Goal: Task Accomplishment & Management: Manage account settings

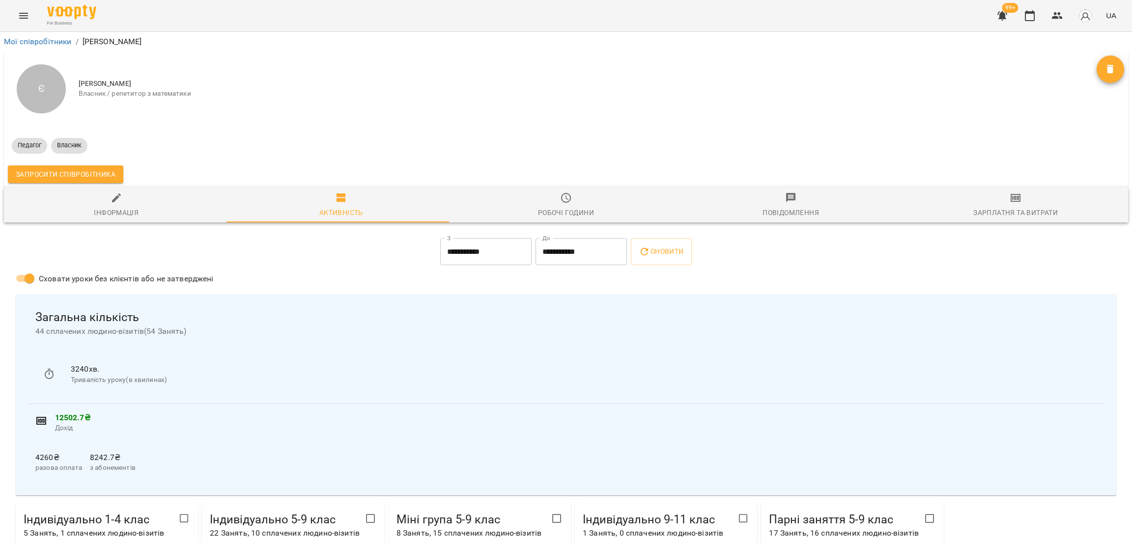
click at [24, 21] on icon "Menu" at bounding box center [24, 16] width 12 height 12
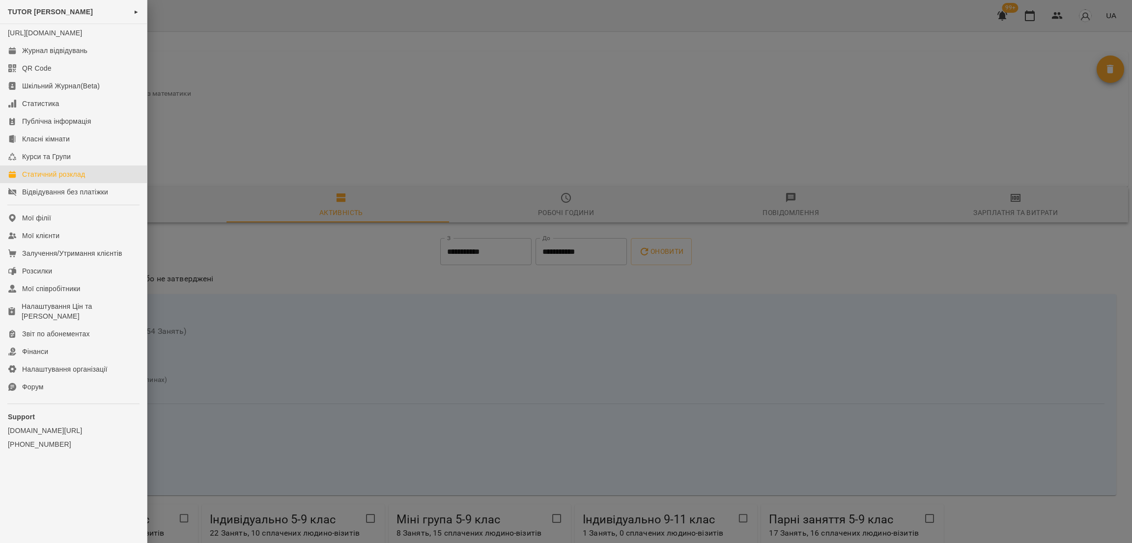
click at [62, 179] on div "Статичний розклад" at bounding box center [53, 175] width 63 height 10
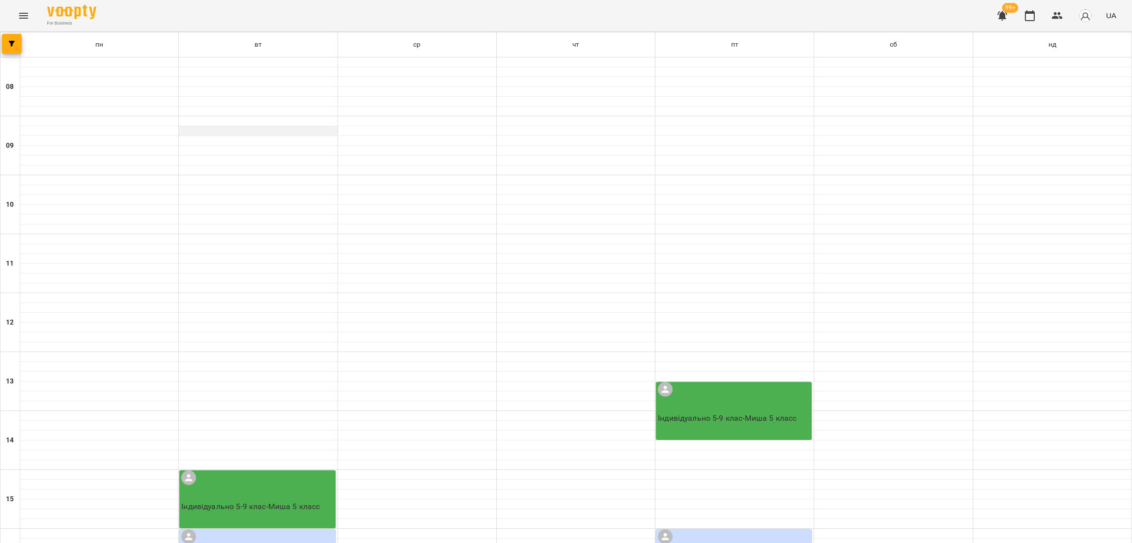
scroll to position [295, 0]
click at [15, 52] on button "button" at bounding box center [12, 44] width 20 height 20
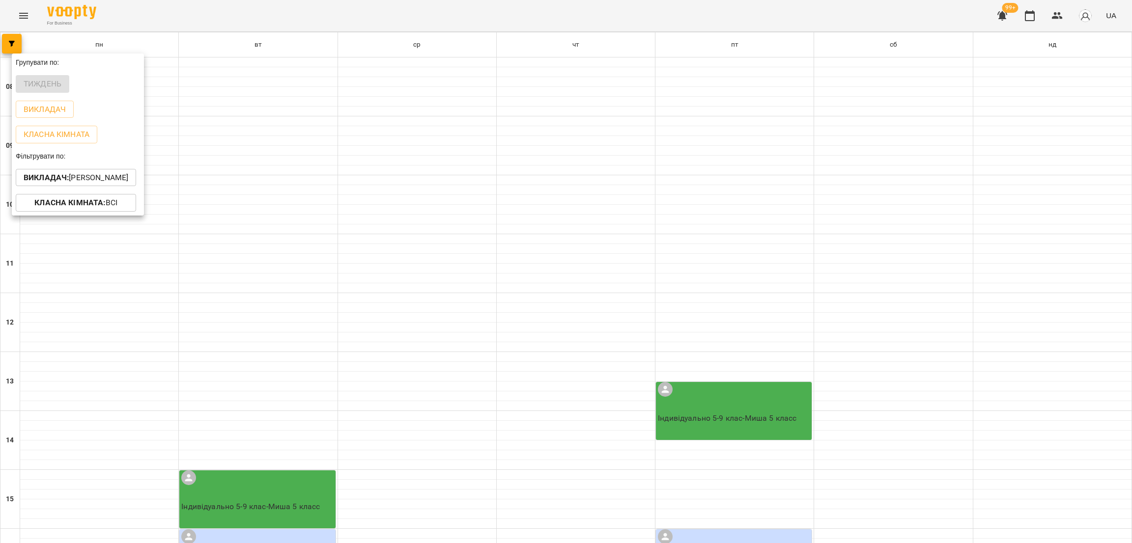
click at [409, 133] on div at bounding box center [566, 271] width 1132 height 543
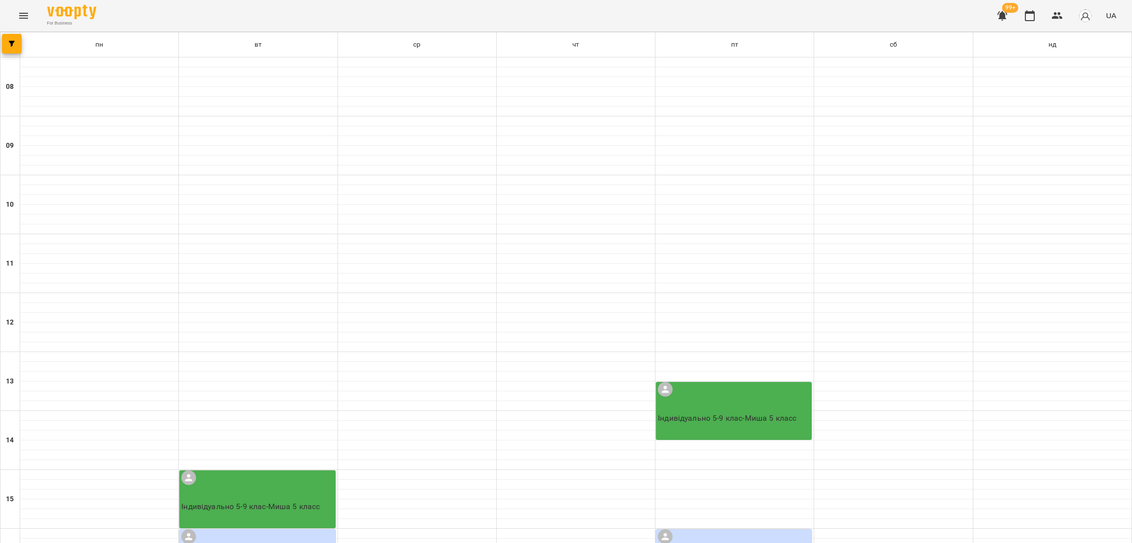
click at [23, 20] on icon "Menu" at bounding box center [24, 16] width 12 height 12
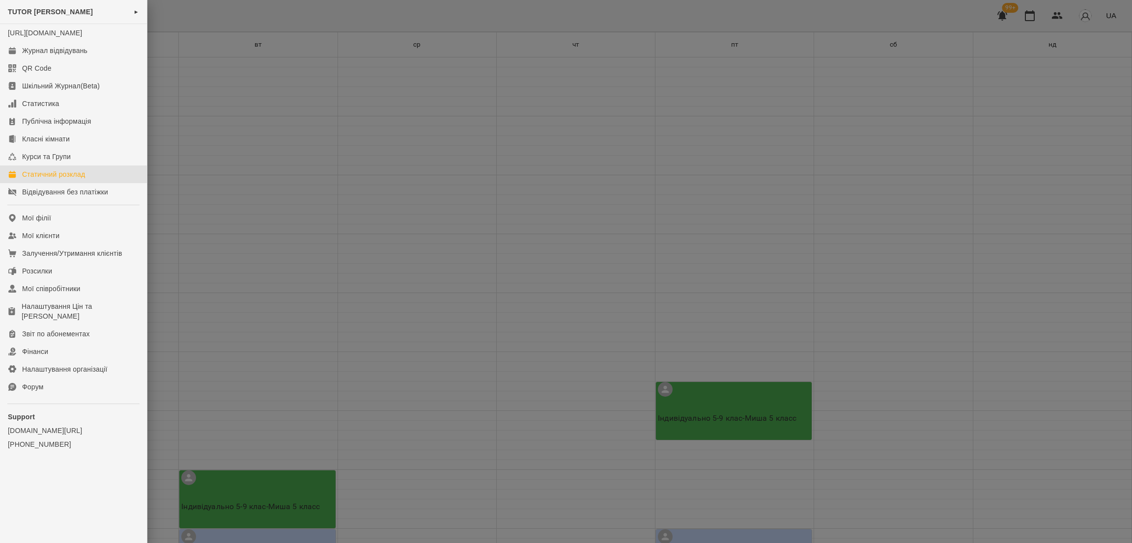
click at [281, 115] on div at bounding box center [566, 271] width 1132 height 543
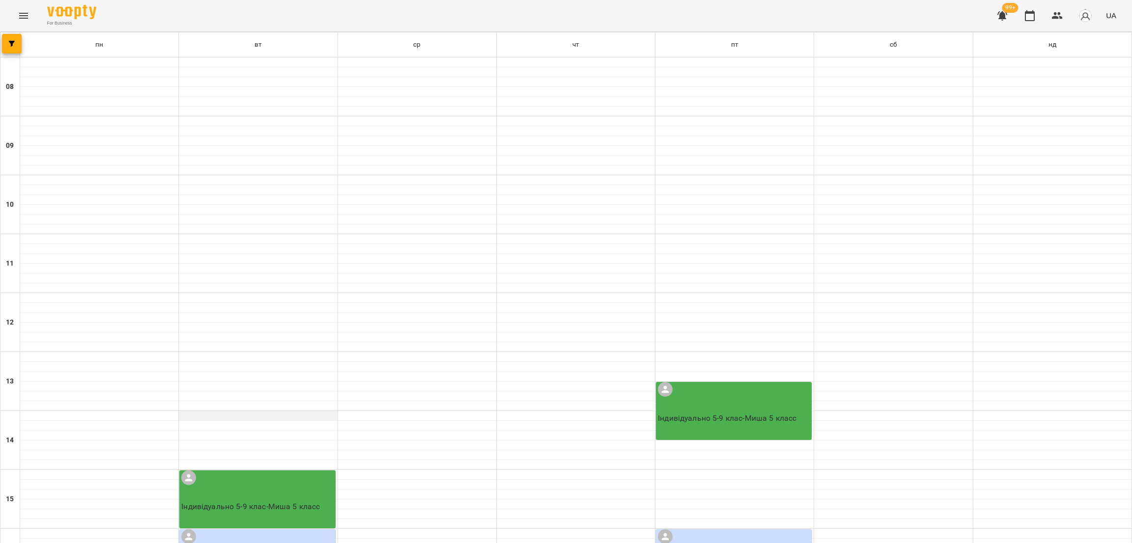
click at [314, 411] on div at bounding box center [258, 416] width 158 height 10
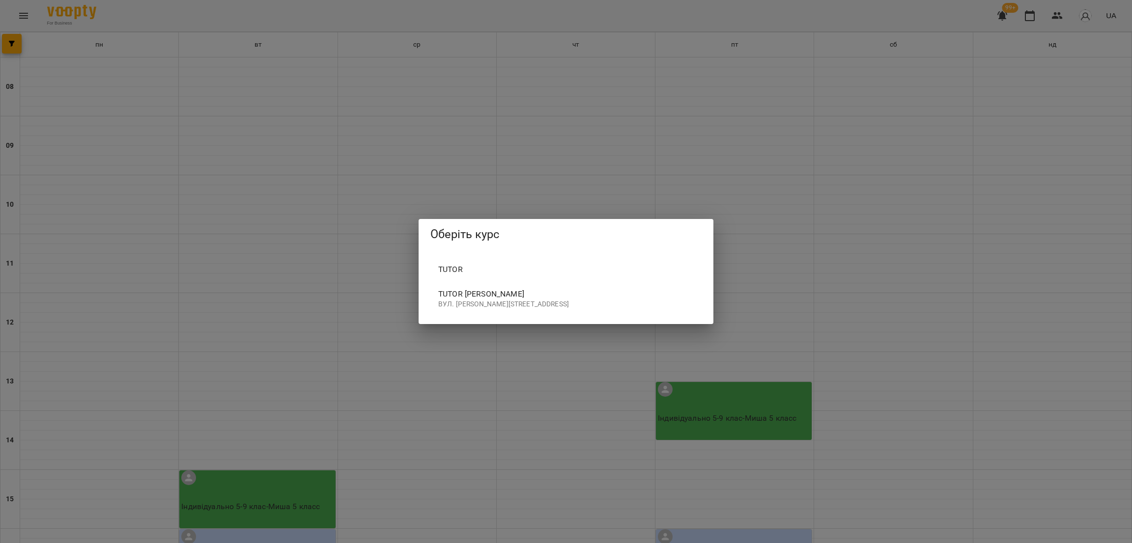
click at [493, 264] on span "Tutor" at bounding box center [565, 270] width 255 height 12
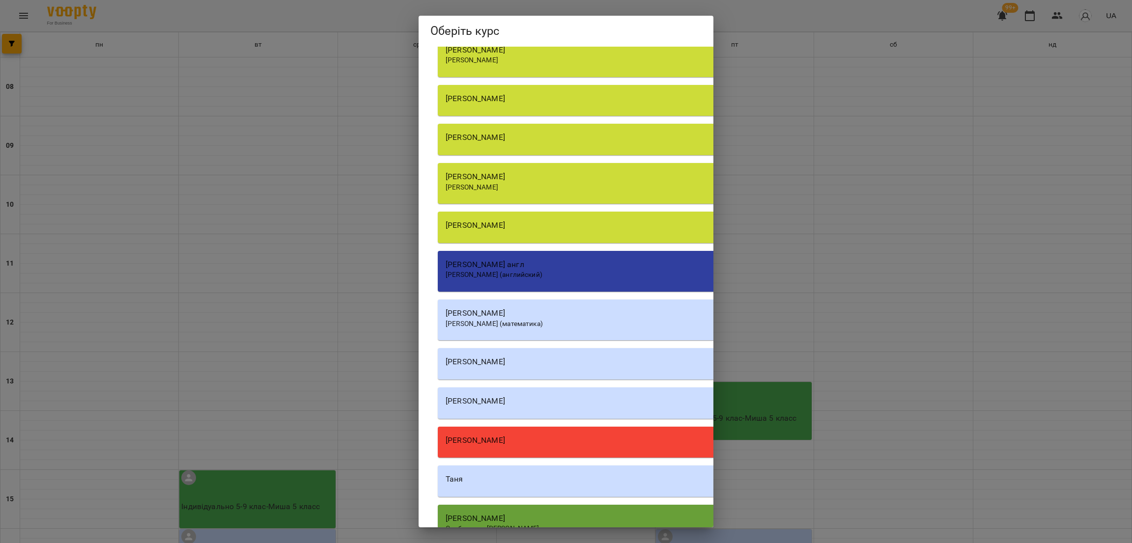
scroll to position [461, 0]
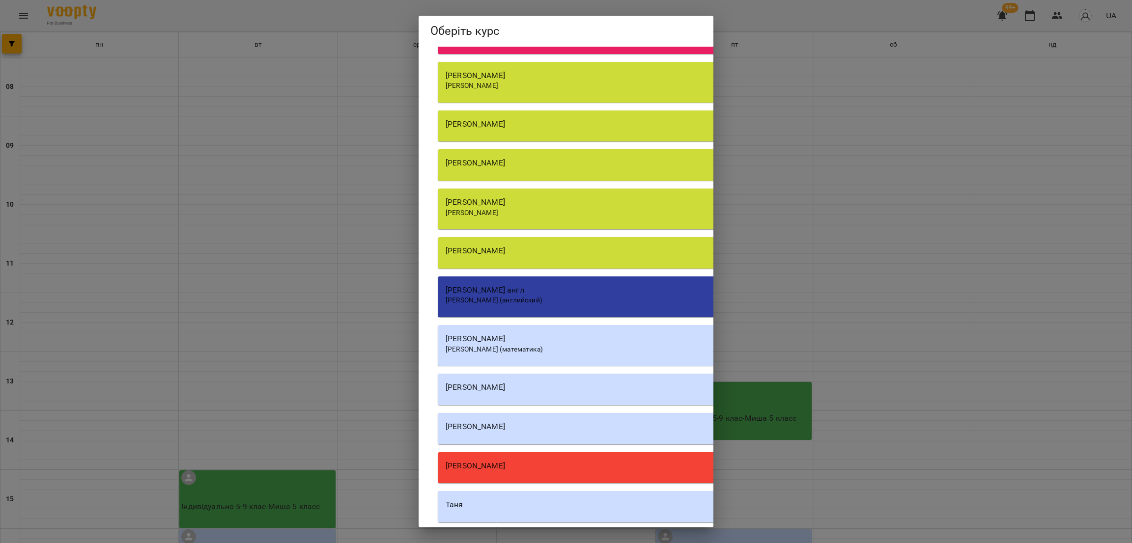
click at [482, 209] on span "[PERSON_NAME]" at bounding box center [472, 213] width 53 height 8
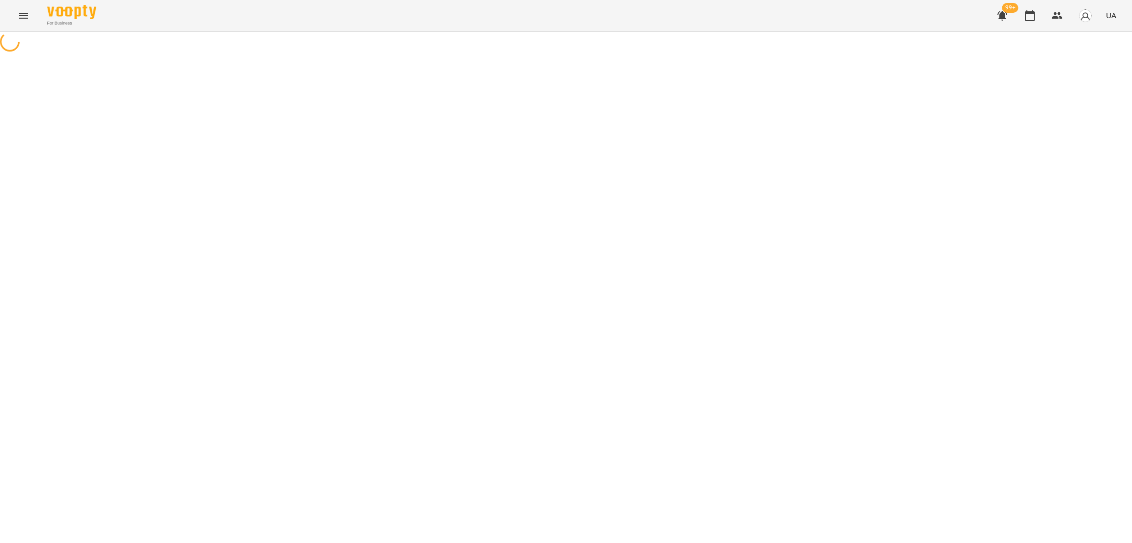
select select "**********"
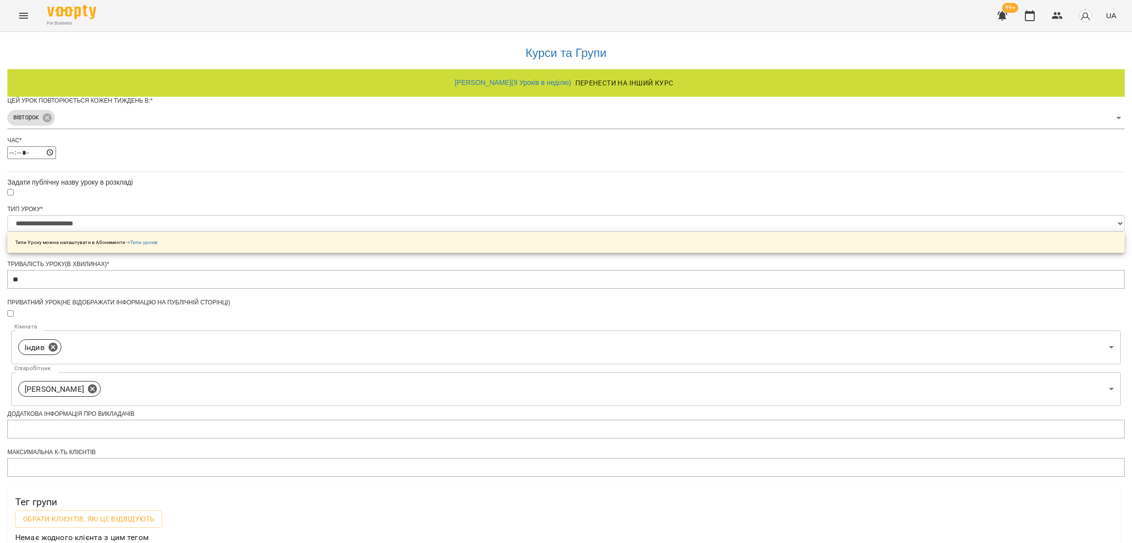
click at [570, 136] on body "**********" at bounding box center [566, 318] width 1132 height 637
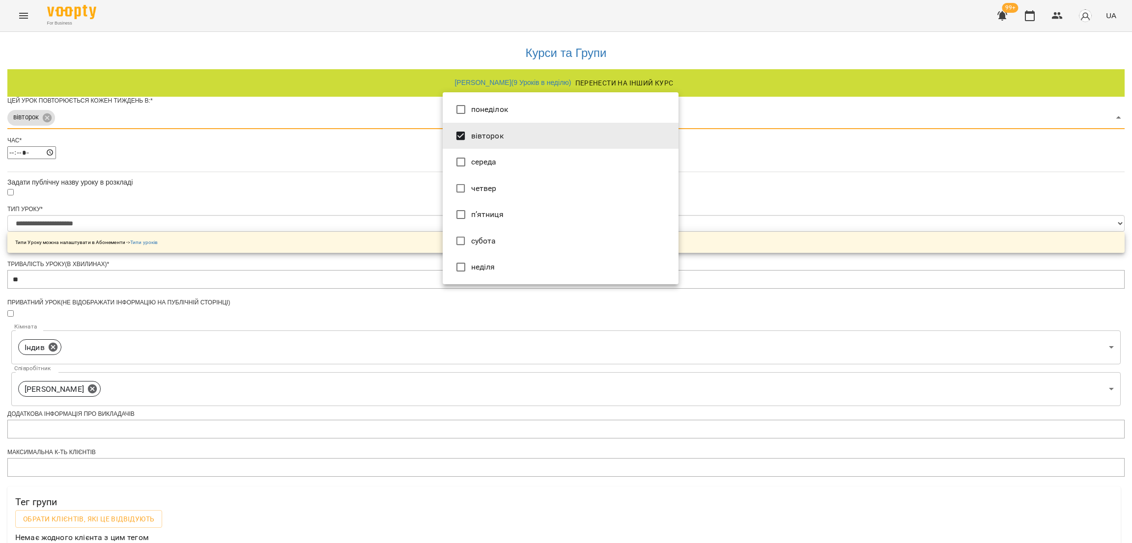
click at [538, 190] on li "четвер" at bounding box center [561, 188] width 236 height 27
type input "***"
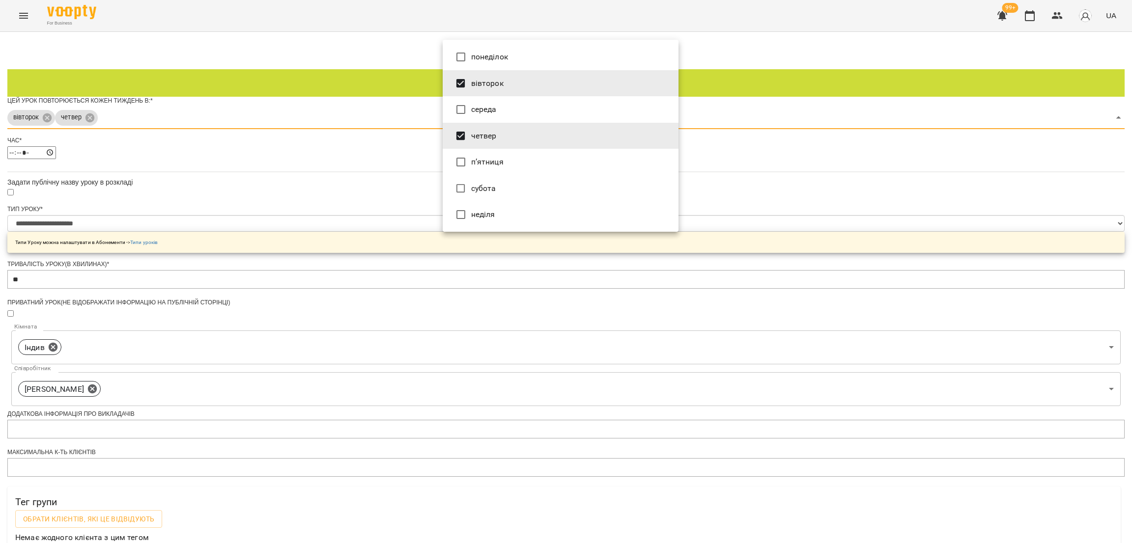
click at [765, 186] on div at bounding box center [566, 271] width 1132 height 543
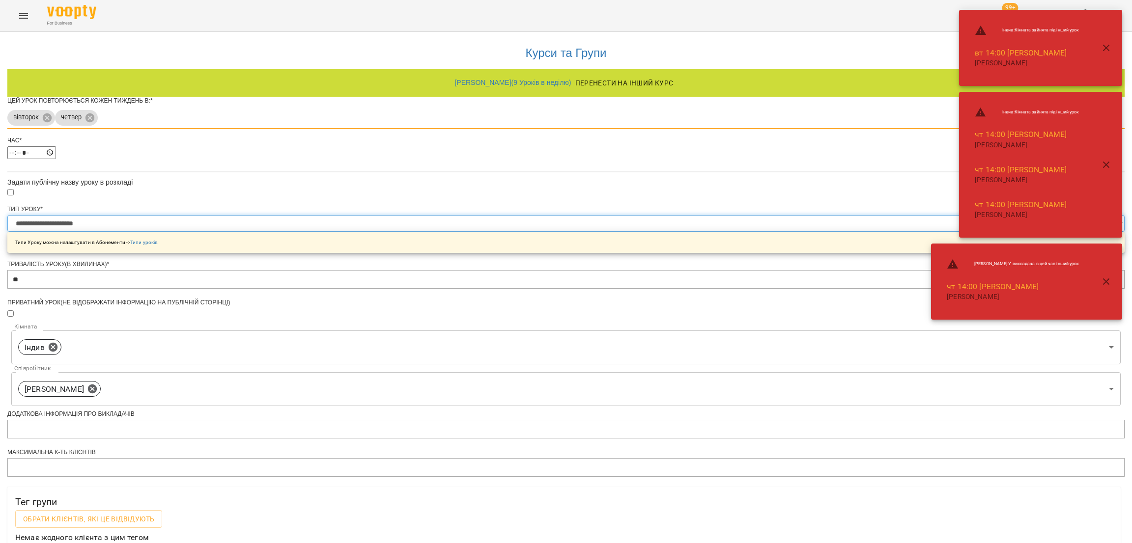
click at [592, 232] on select "**********" at bounding box center [565, 223] width 1117 height 17
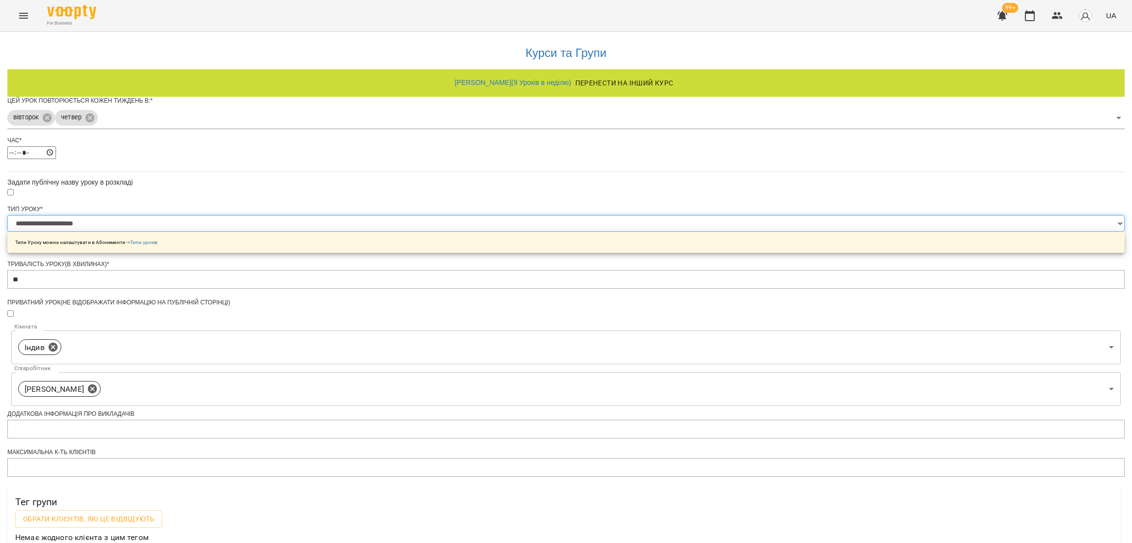
click at [442, 232] on select "**********" at bounding box center [565, 223] width 1117 height 17
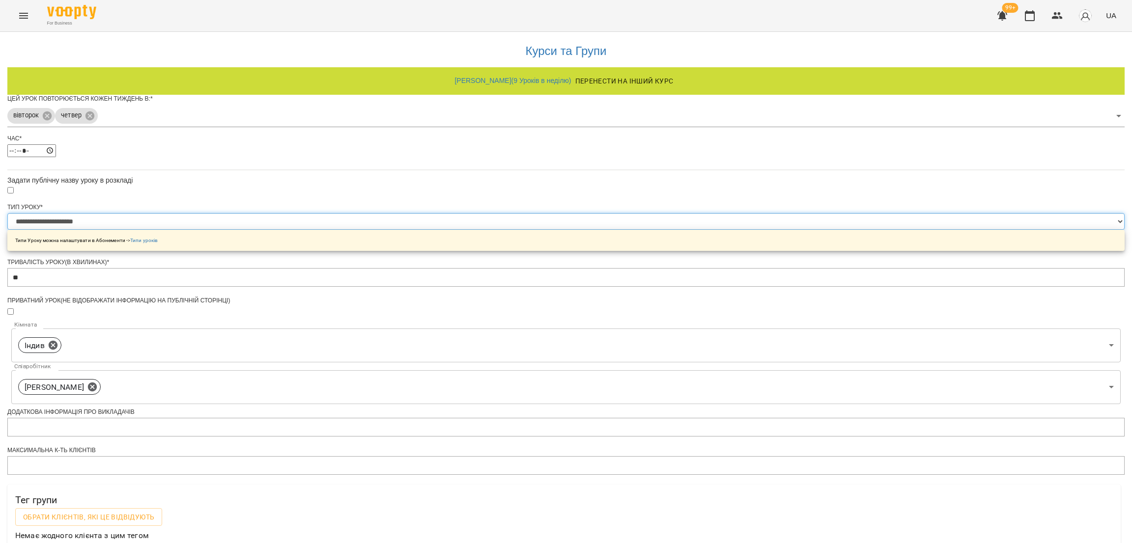
scroll to position [142, 0]
click at [550, 229] on body "**********" at bounding box center [566, 318] width 1132 height 637
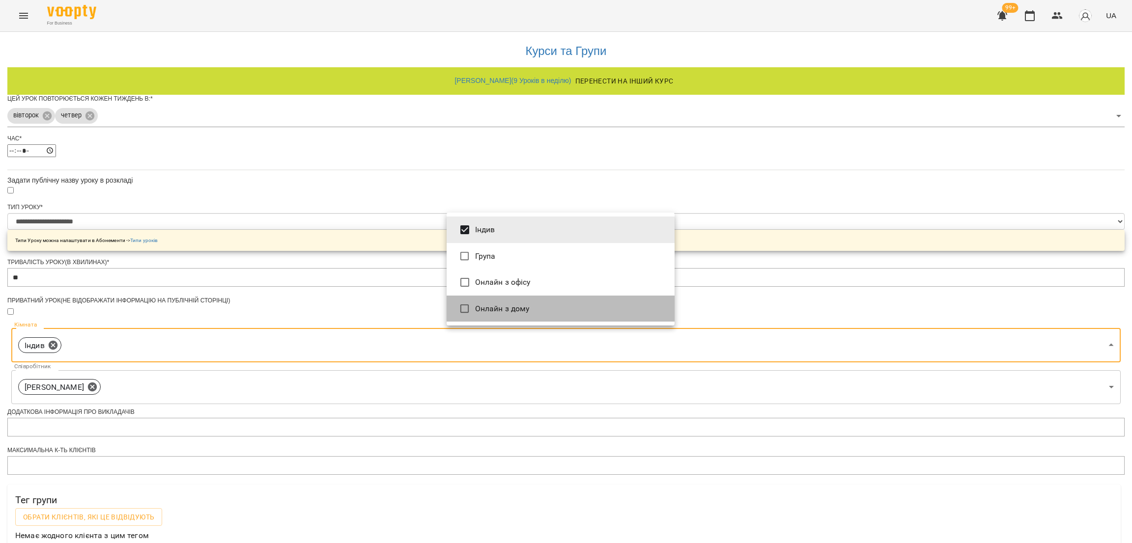
click at [481, 311] on li "Онлайн з дому" at bounding box center [561, 309] width 228 height 27
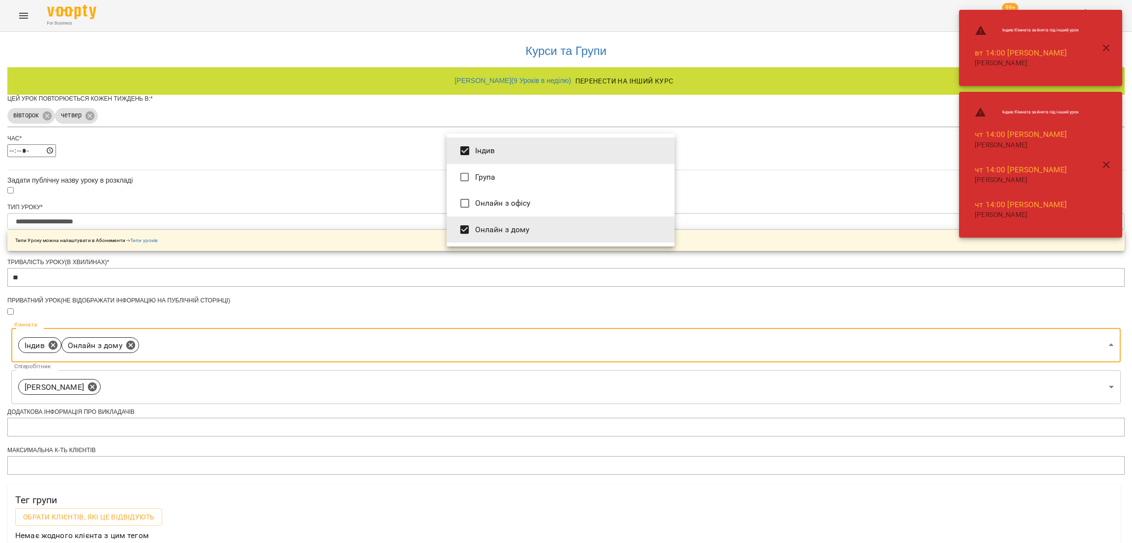
type input "**********"
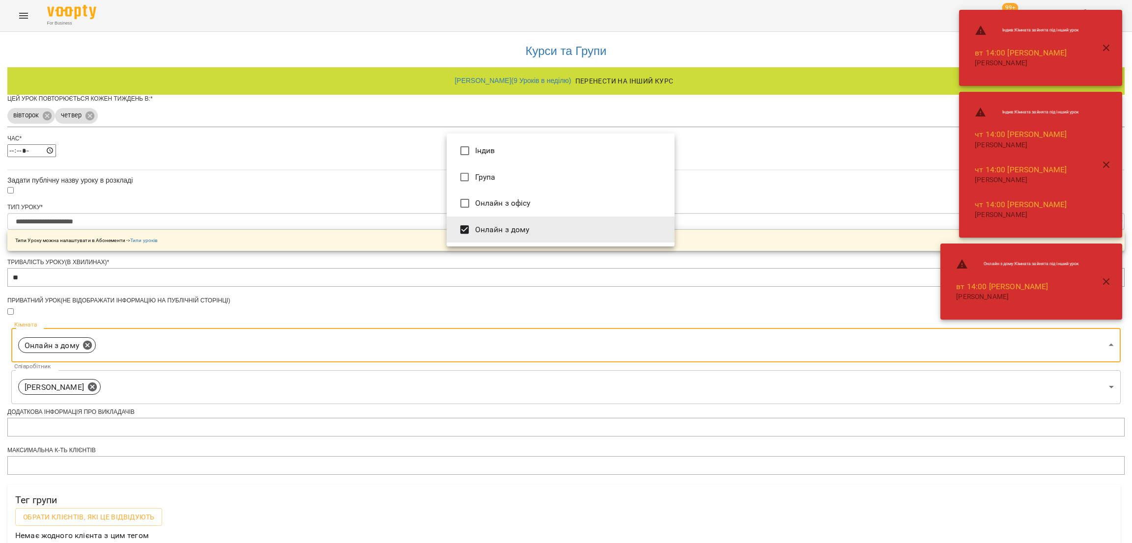
click at [320, 169] on div at bounding box center [566, 271] width 1132 height 543
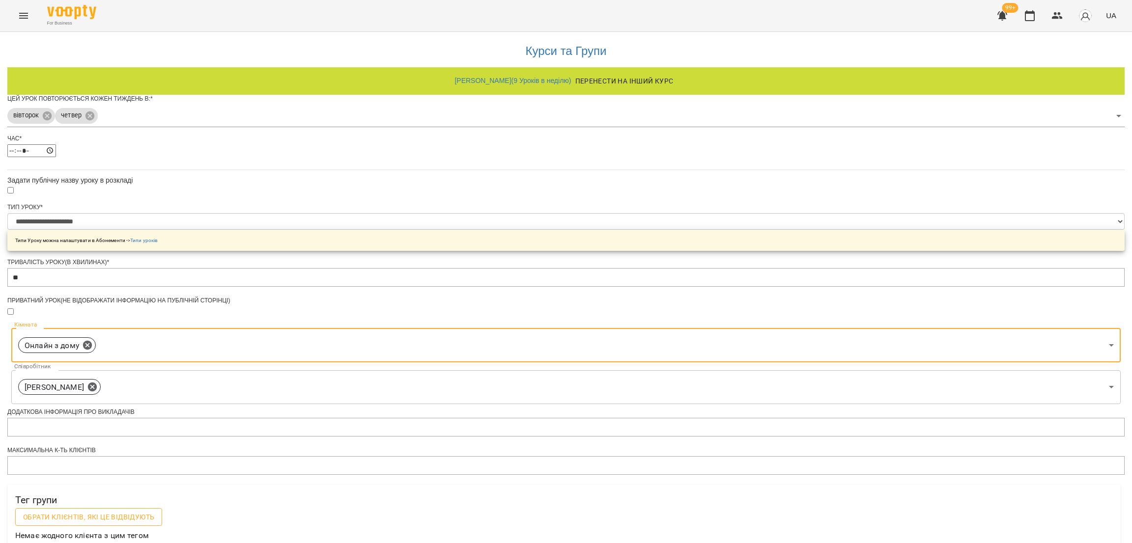
click at [154, 511] on span "Обрати клієнтів, які це відвідують" at bounding box center [88, 517] width 131 height 12
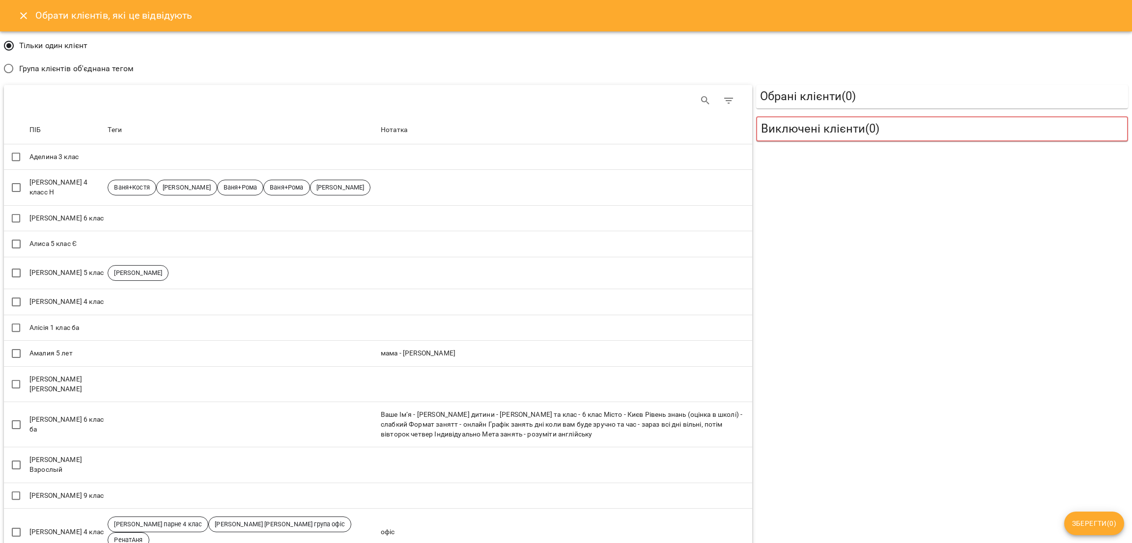
click at [72, 73] on span "Група клієнтів об'єднана тегом" at bounding box center [76, 69] width 114 height 12
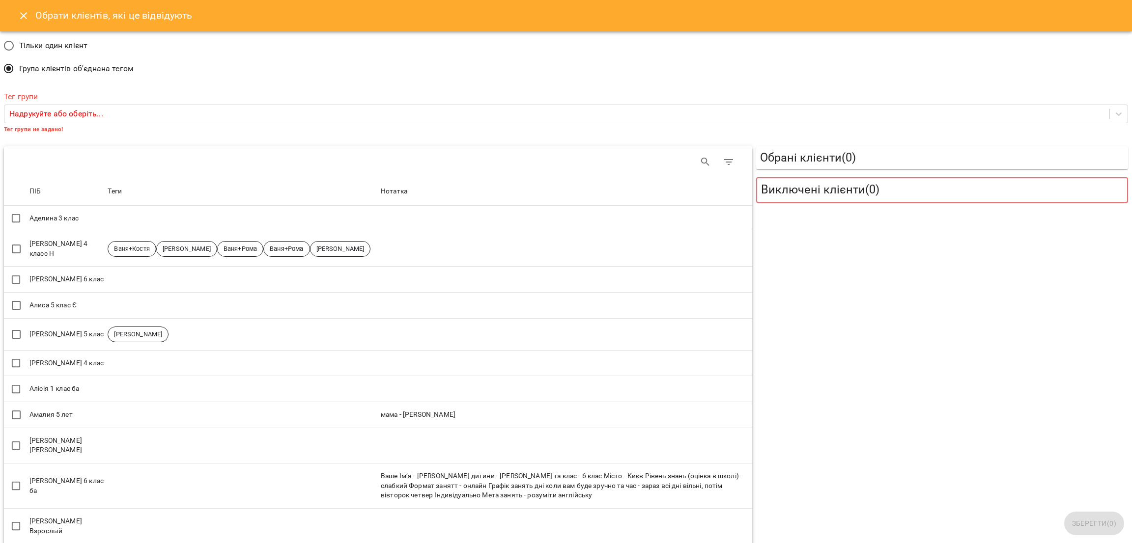
click at [63, 41] on span "Тільки один клієнт" at bounding box center [53, 46] width 69 height 12
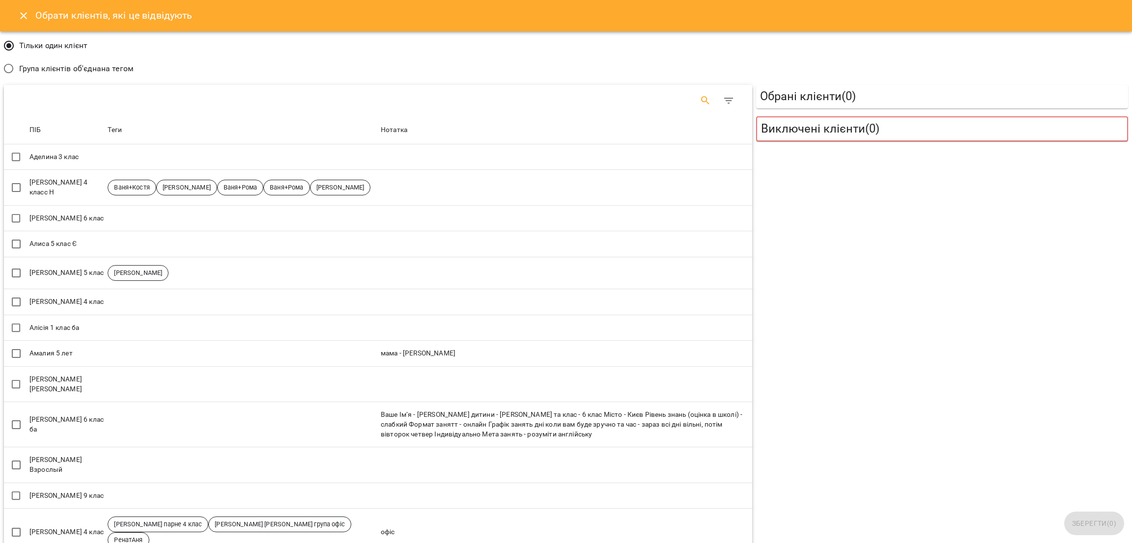
click at [702, 97] on icon "Search" at bounding box center [706, 101] width 12 height 12
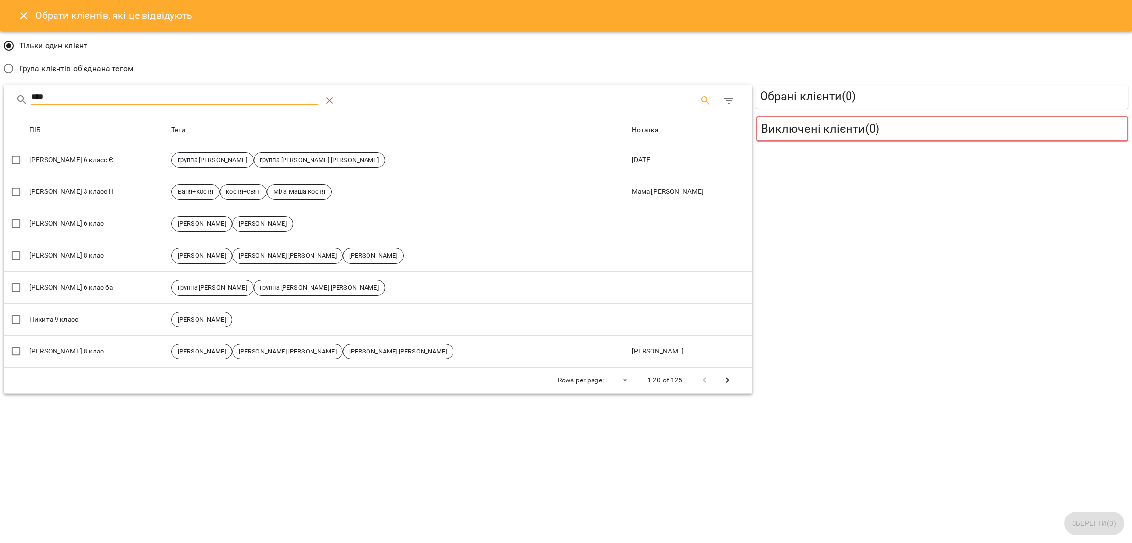
type input "****"
click at [329, 107] on button "Table Toolbar" at bounding box center [330, 101] width 24 height 24
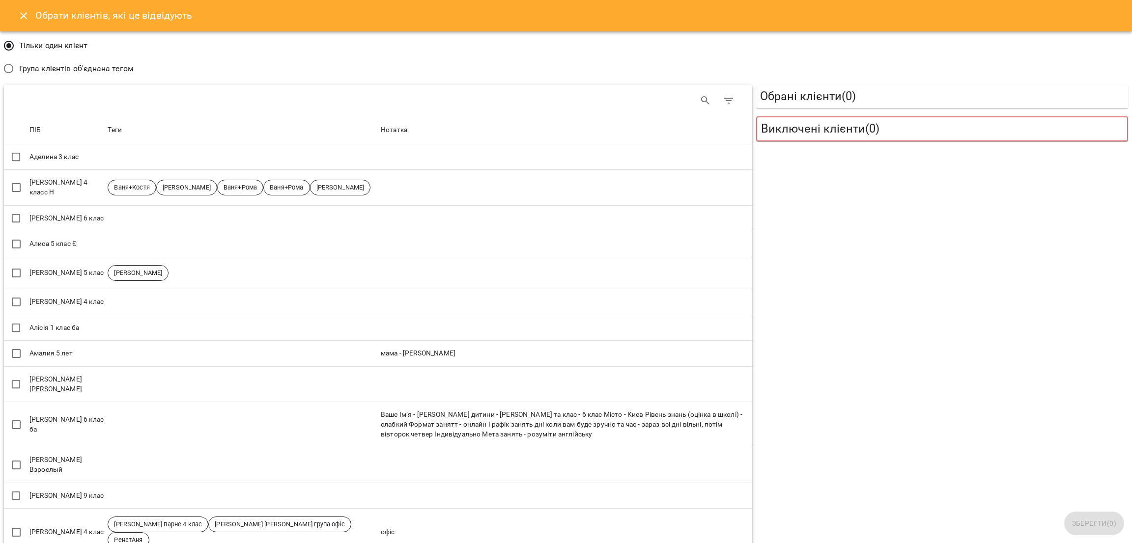
click at [22, 17] on icon "Close" at bounding box center [23, 15] width 7 height 7
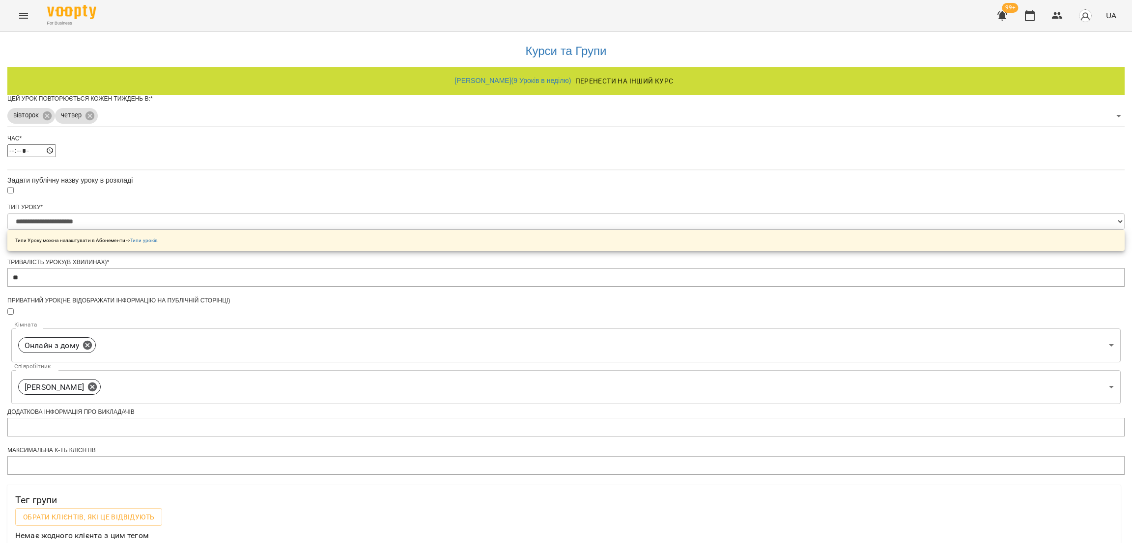
click at [20, 22] on button "Menu" at bounding box center [24, 16] width 24 height 24
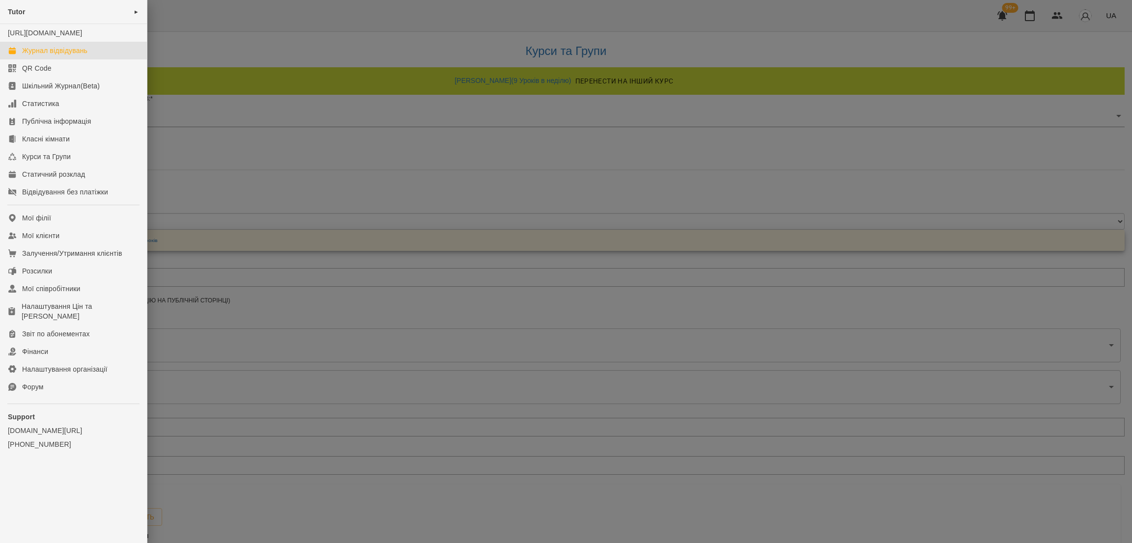
click at [40, 56] on div "Журнал відвідувань" at bounding box center [54, 51] width 65 height 10
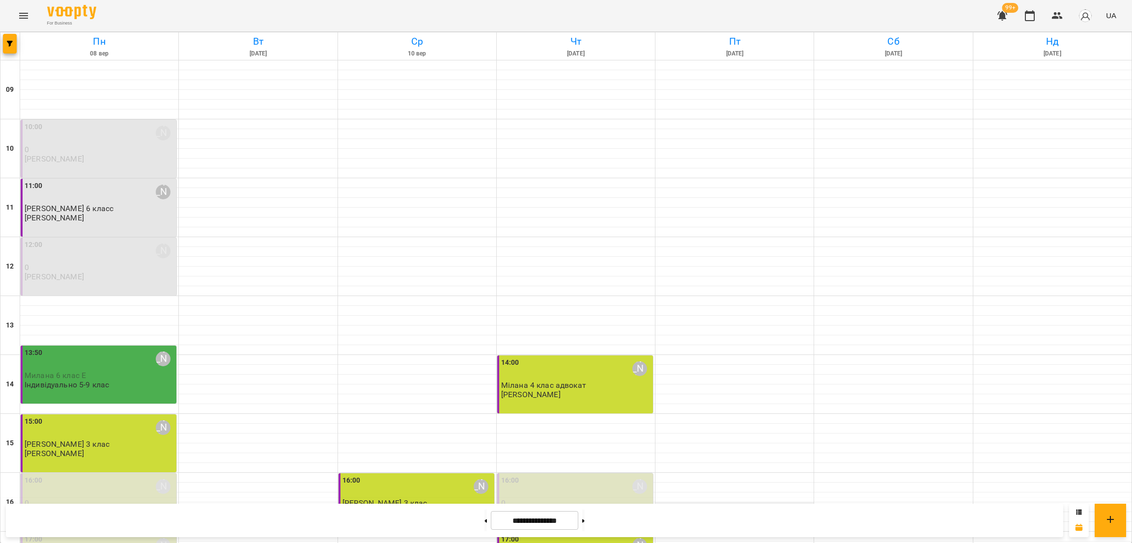
scroll to position [221, 0]
click at [585, 523] on button at bounding box center [583, 521] width 2 height 22
type input "**********"
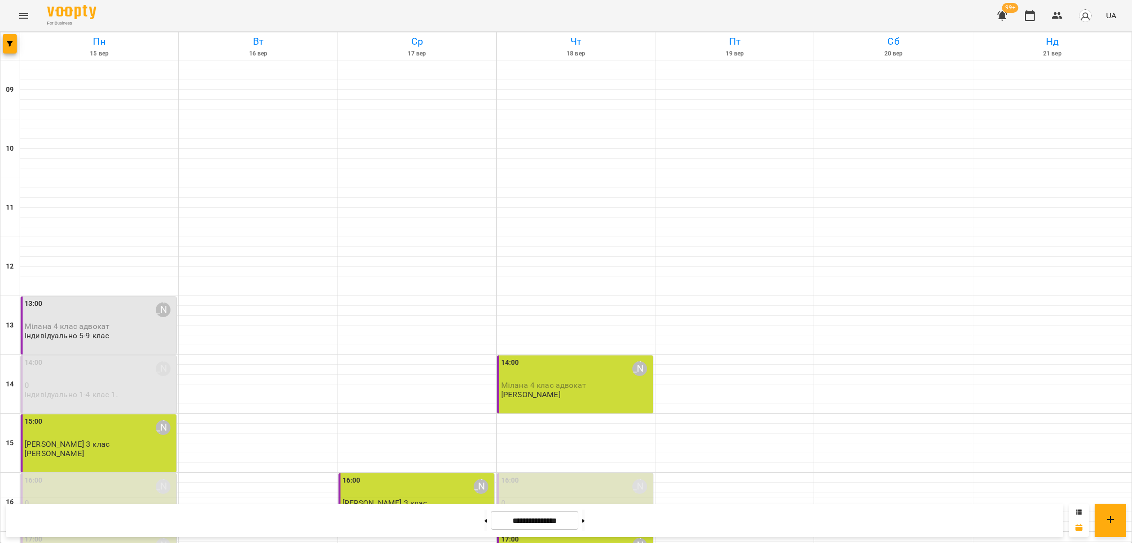
click at [21, 29] on div "For Business 99+ UA" at bounding box center [566, 15] width 1132 height 31
click at [20, 20] on icon "Menu" at bounding box center [24, 16] width 12 height 12
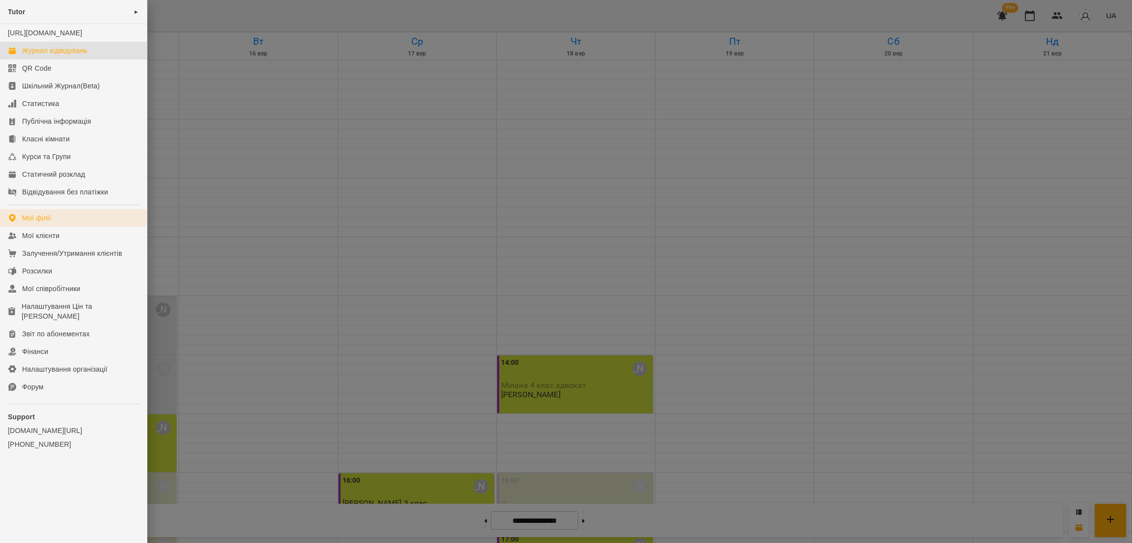
click at [76, 227] on link "Мої філії" at bounding box center [73, 218] width 147 height 18
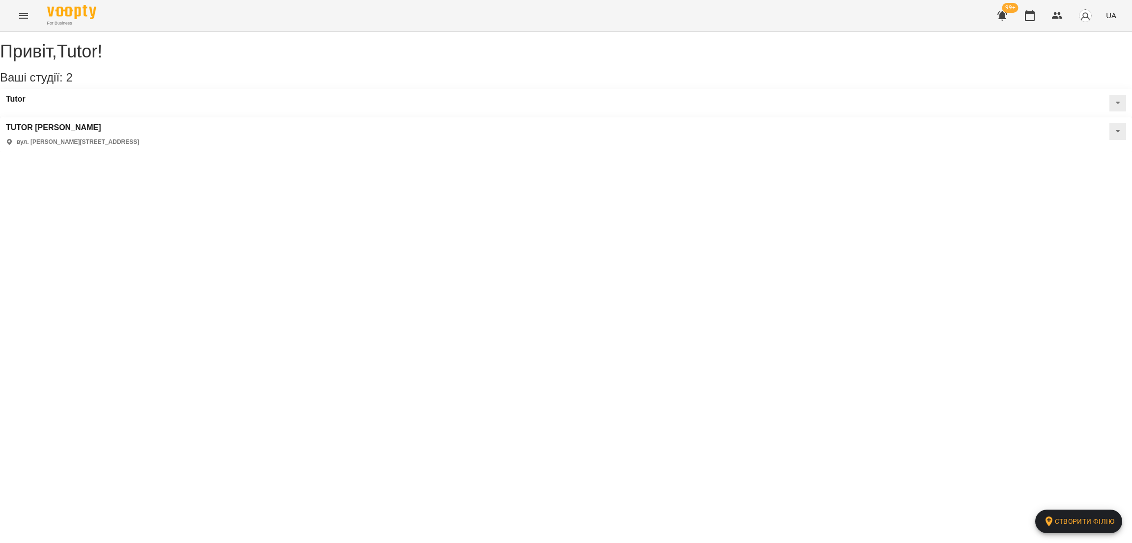
click at [1109, 123] on button at bounding box center [1117, 131] width 17 height 17
click at [1058, 174] on span "Статичний розклад" at bounding box center [1086, 178] width 57 height 8
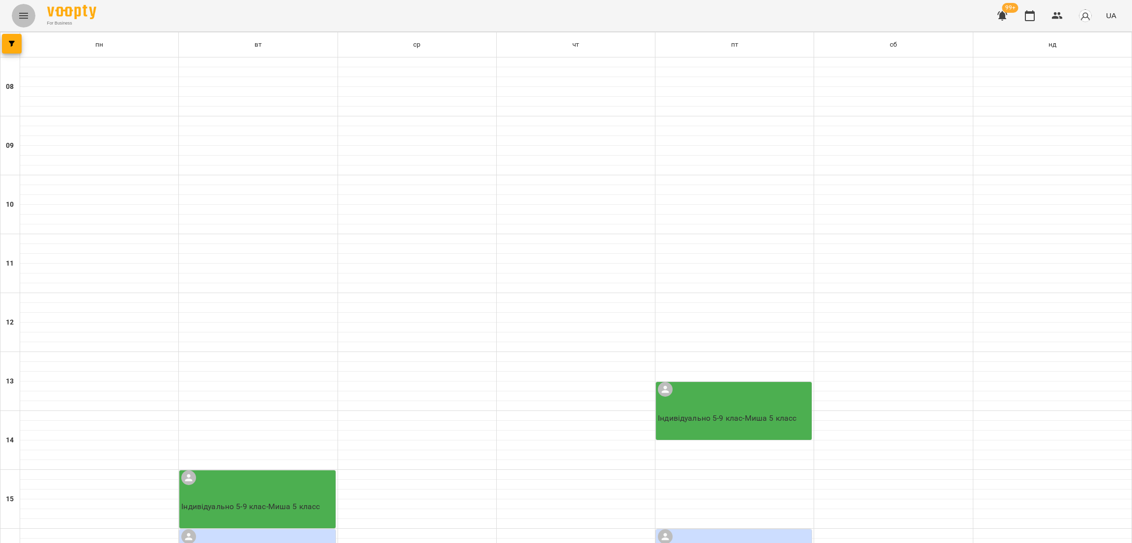
click at [22, 13] on icon "Menu" at bounding box center [23, 16] width 9 height 6
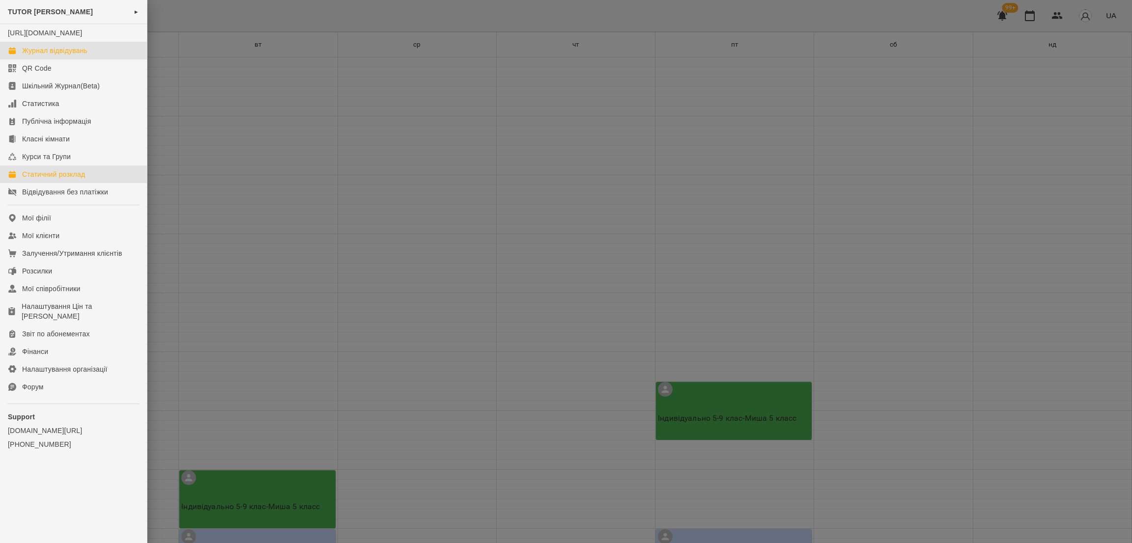
click at [31, 56] on div "Журнал відвідувань" at bounding box center [54, 51] width 65 height 10
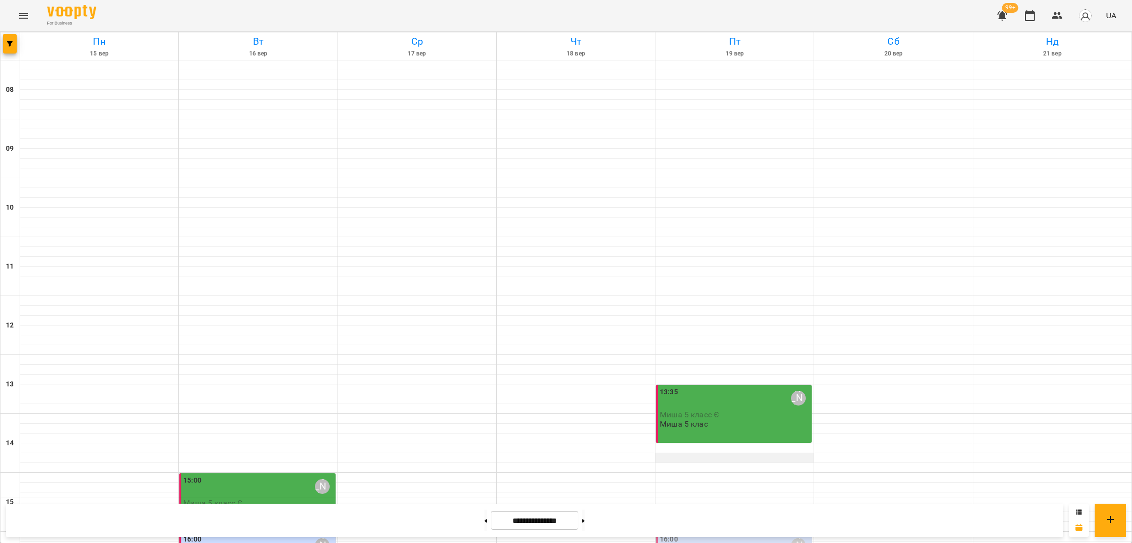
scroll to position [295, 0]
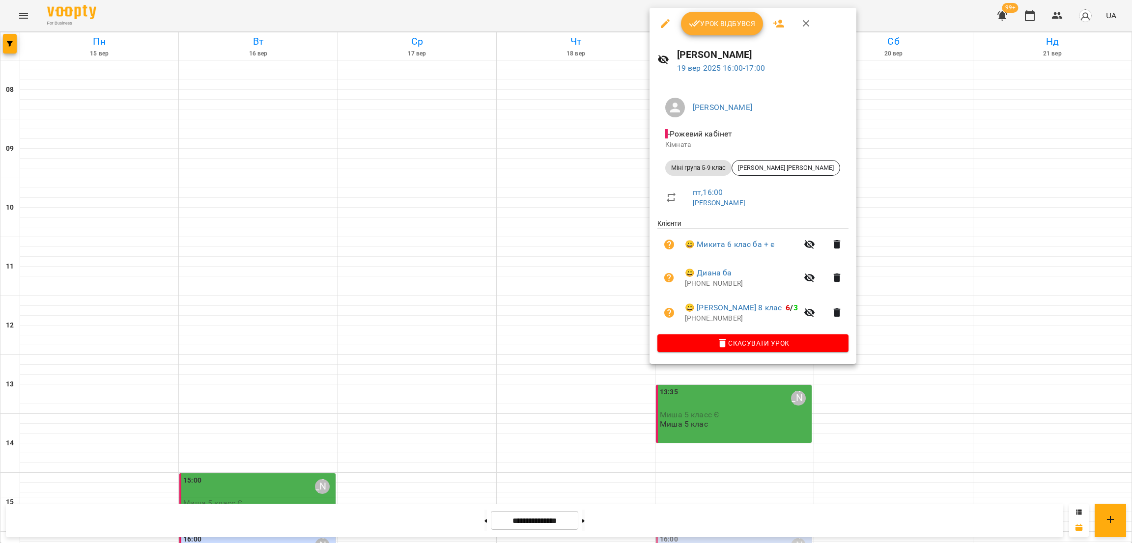
click at [901, 165] on div at bounding box center [566, 271] width 1132 height 543
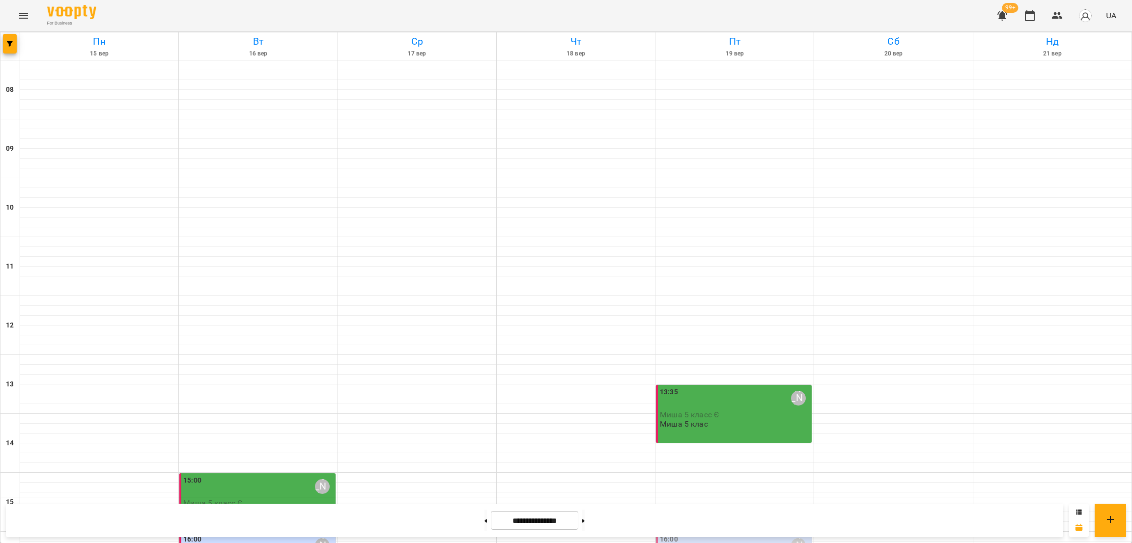
scroll to position [387, 0]
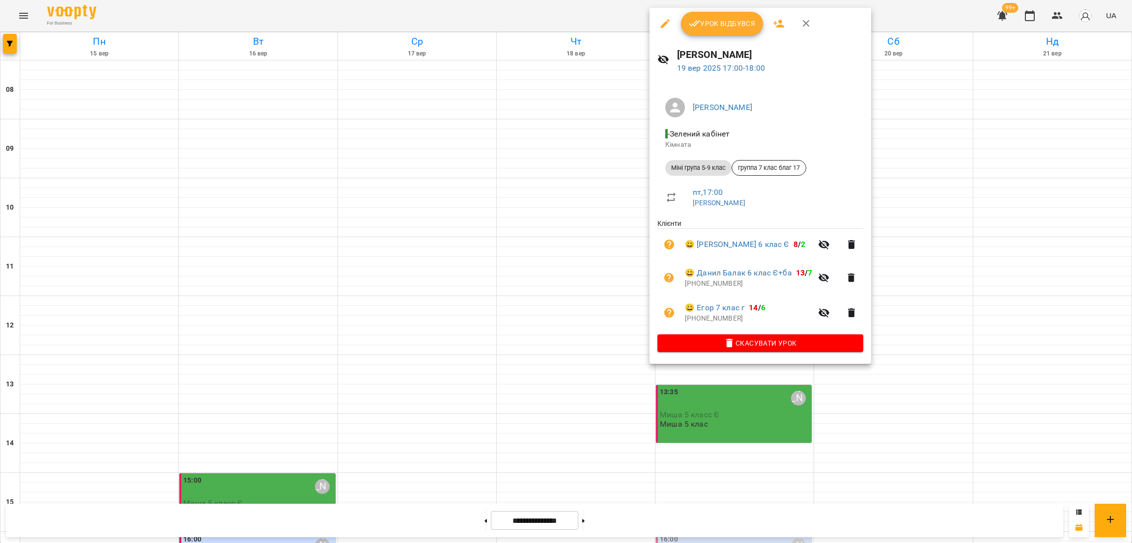
click at [608, 248] on div at bounding box center [566, 271] width 1132 height 543
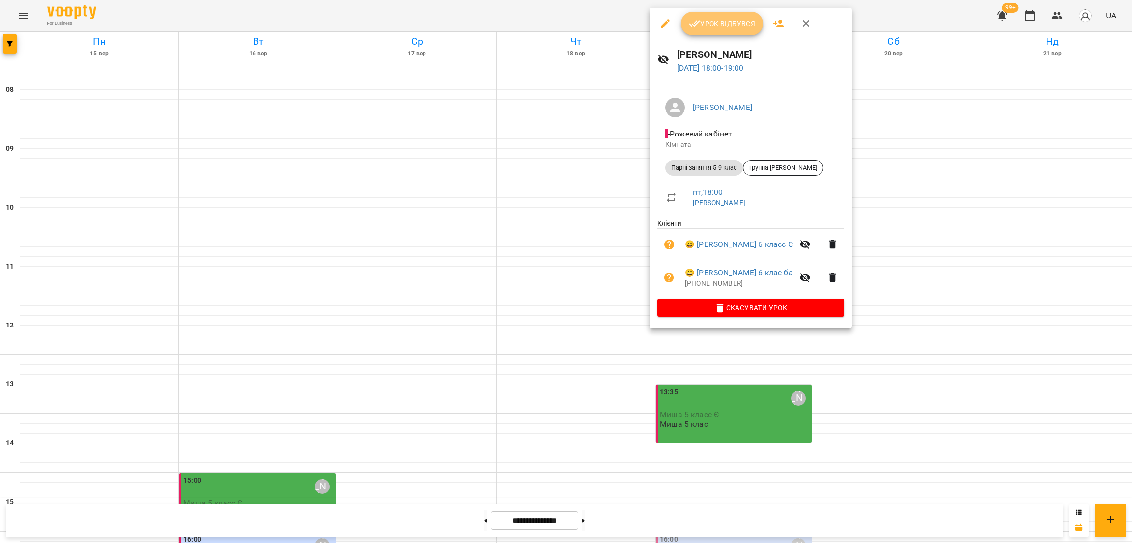
click at [721, 27] on span "Урок відбувся" at bounding box center [722, 24] width 67 height 12
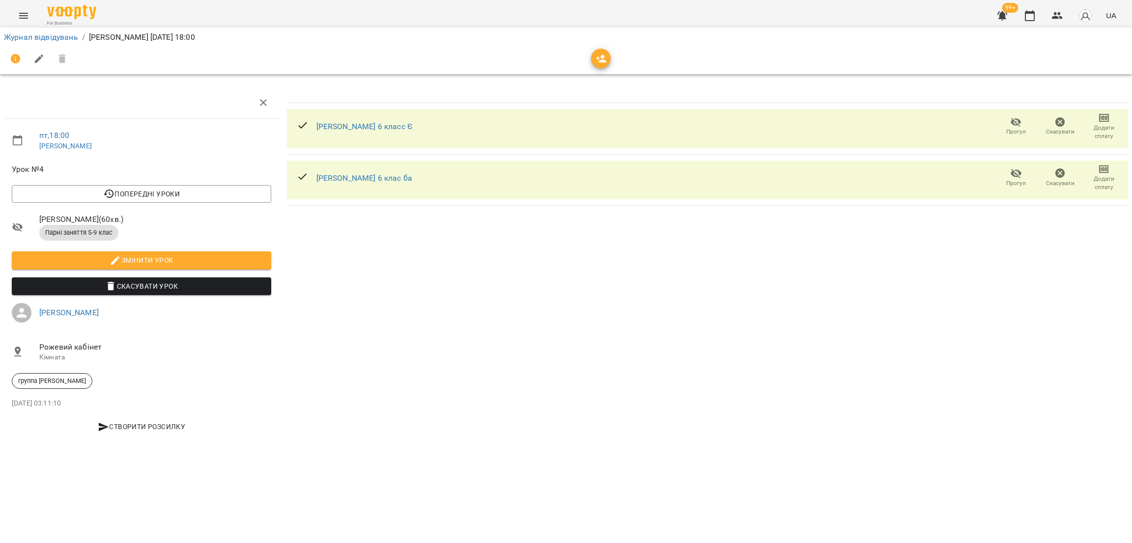
click at [1016, 125] on icon "button" at bounding box center [1016, 122] width 11 height 9
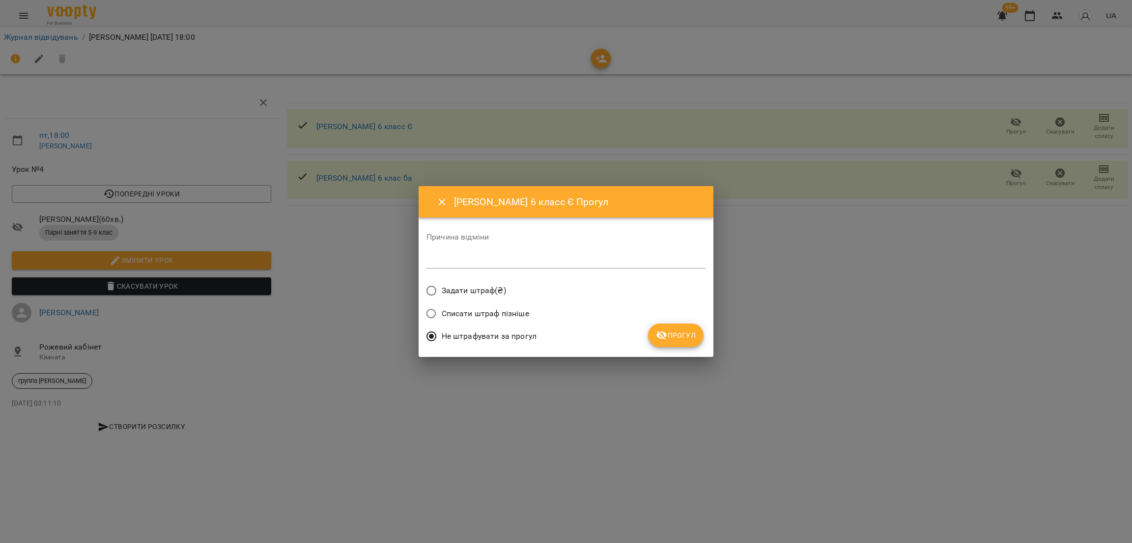
click at [665, 334] on icon "submit" at bounding box center [661, 335] width 11 height 9
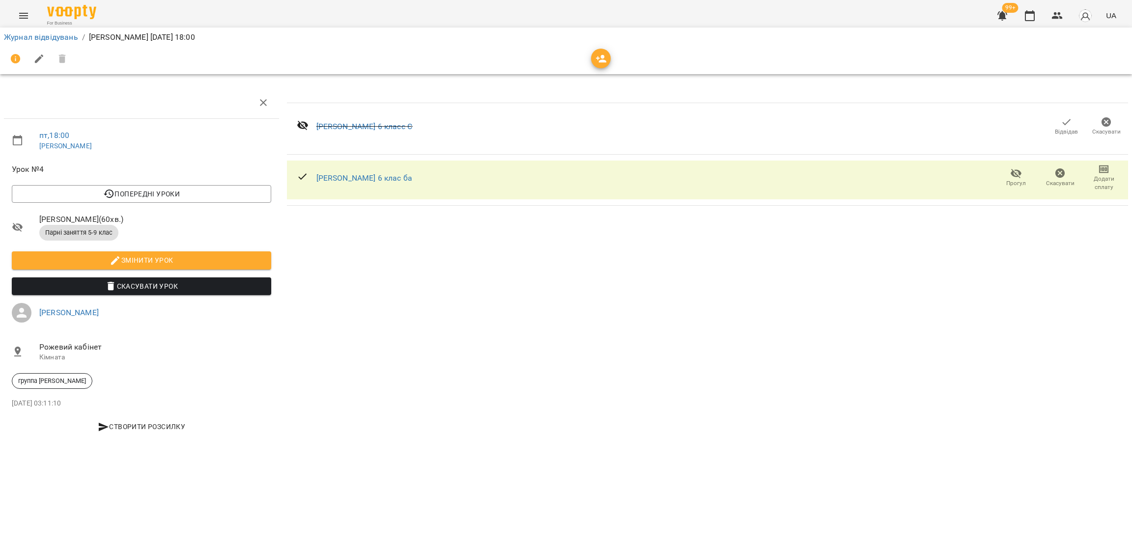
click at [1013, 171] on icon "button" at bounding box center [1016, 173] width 11 height 9
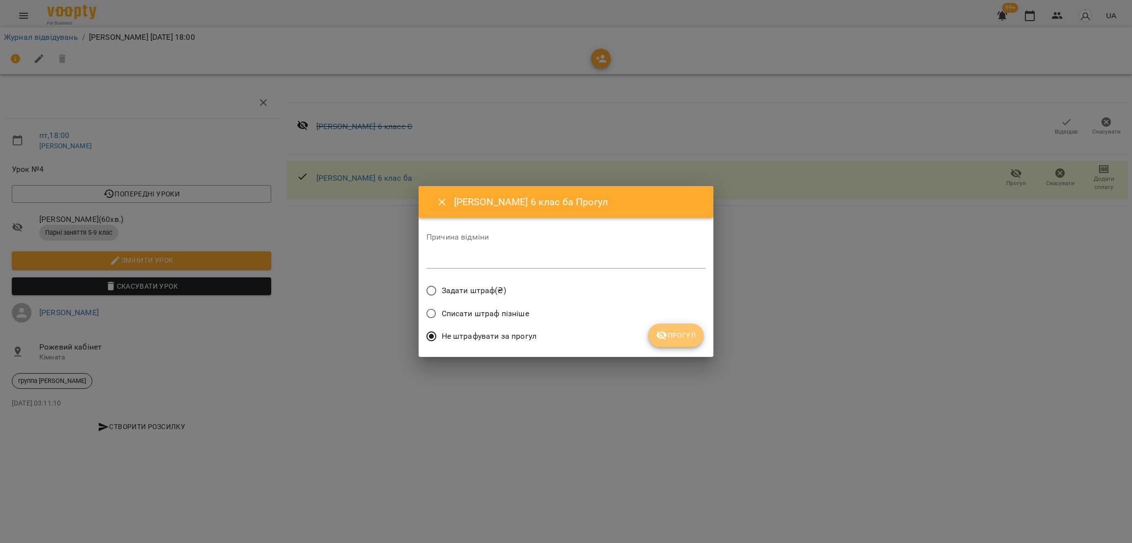
click at [672, 335] on span "Прогул" at bounding box center [676, 336] width 40 height 12
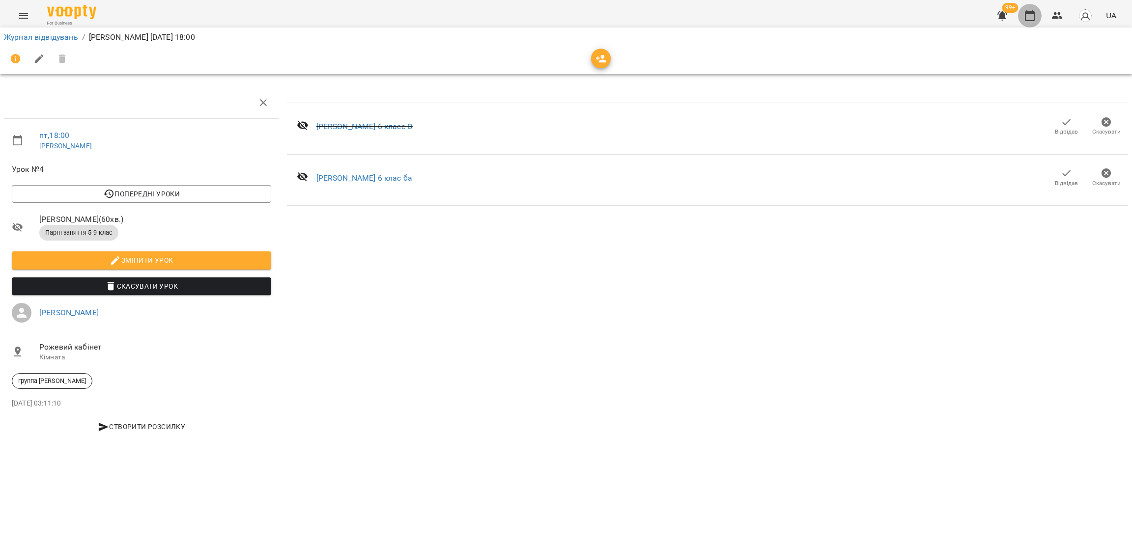
click at [1028, 12] on icon "button" at bounding box center [1030, 15] width 10 height 11
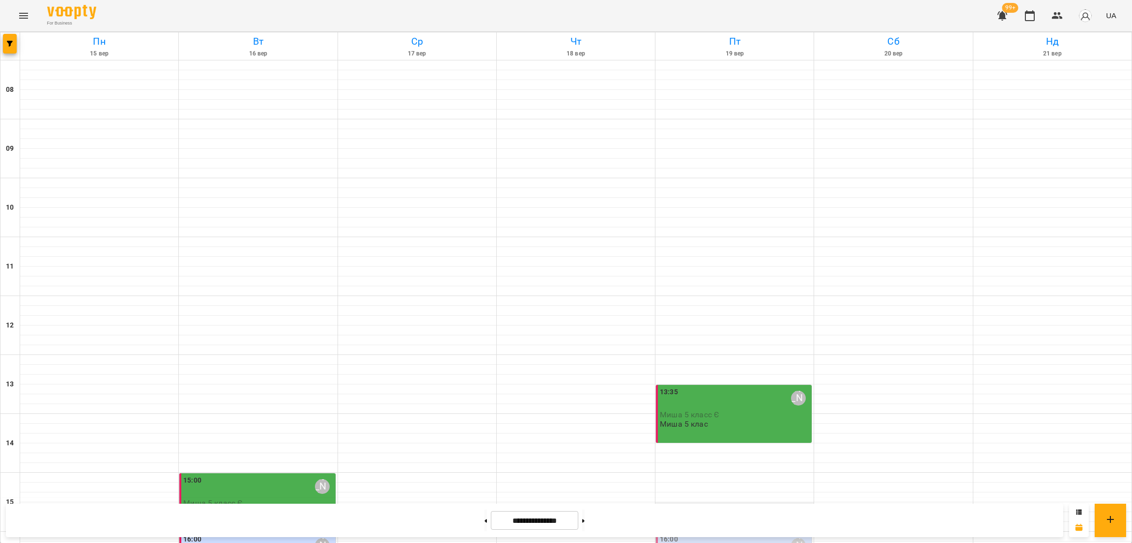
scroll to position [295, 0]
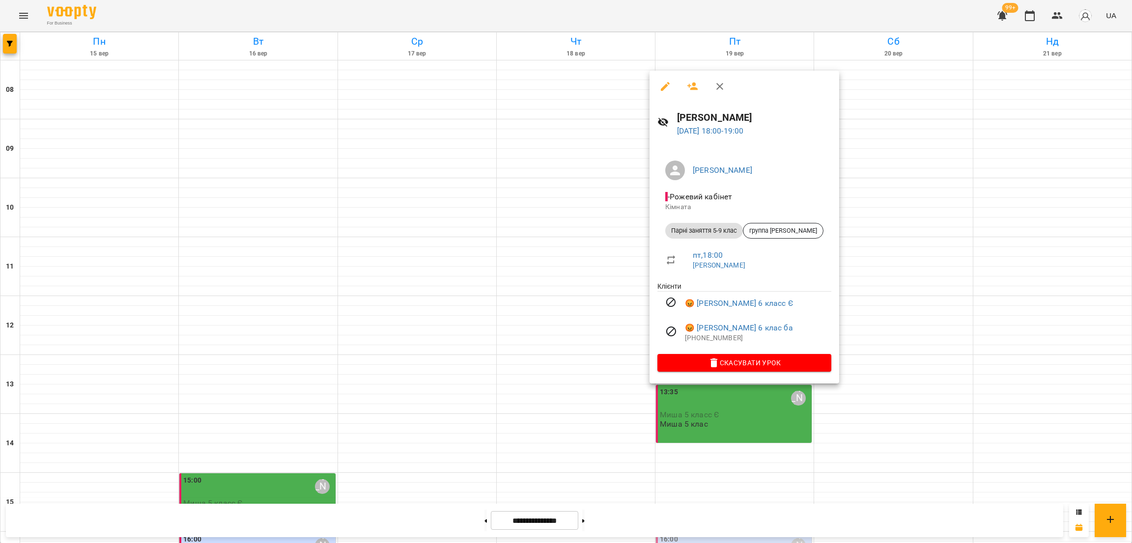
click at [526, 360] on div at bounding box center [566, 271] width 1132 height 543
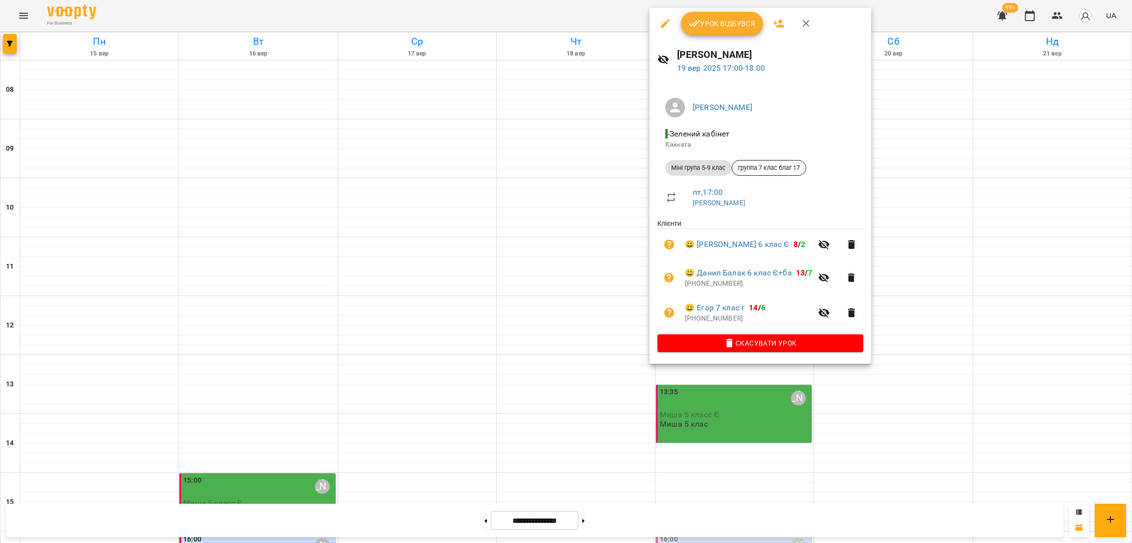
click at [589, 183] on div at bounding box center [566, 271] width 1132 height 543
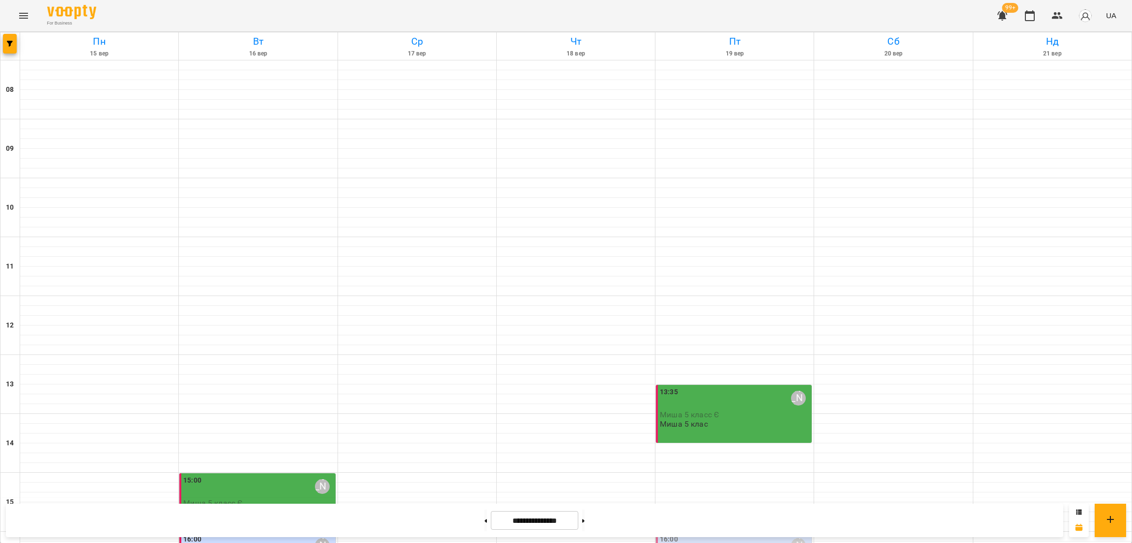
click at [26, 16] on icon "Menu" at bounding box center [23, 16] width 9 height 6
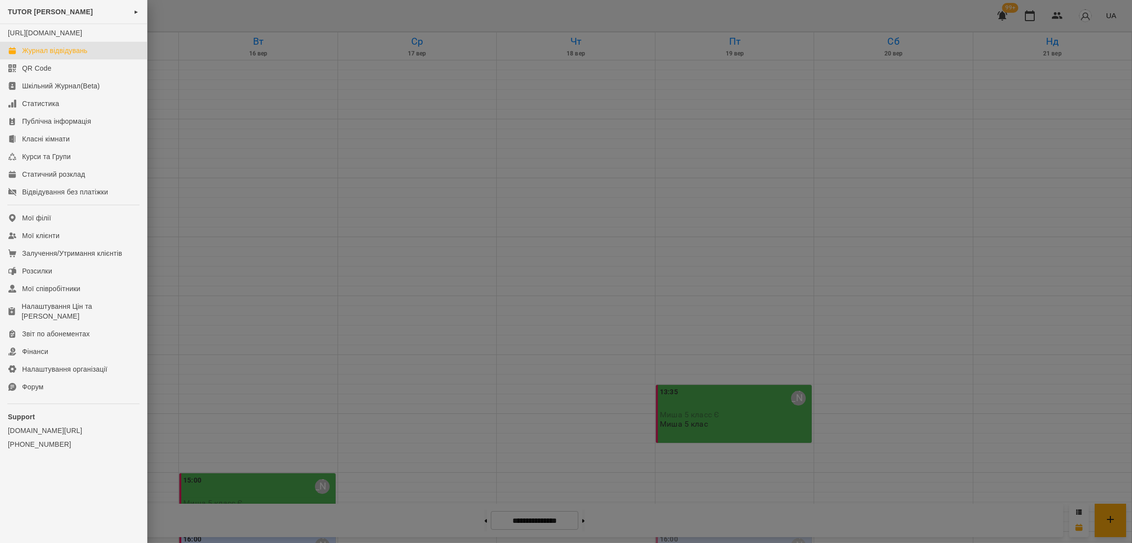
click at [402, 110] on div at bounding box center [566, 271] width 1132 height 543
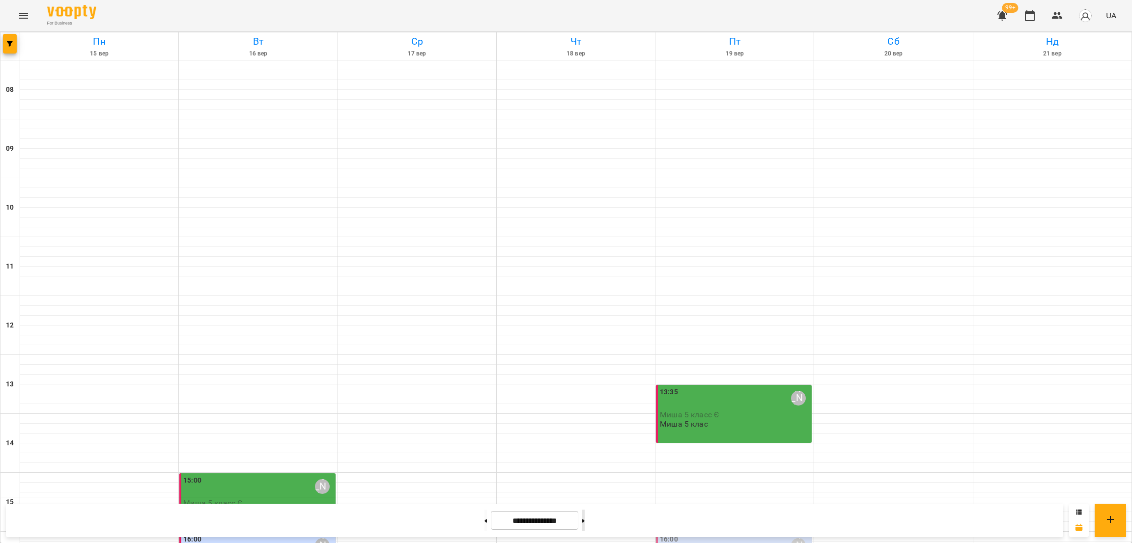
click at [585, 526] on button at bounding box center [583, 521] width 2 height 22
type input "**********"
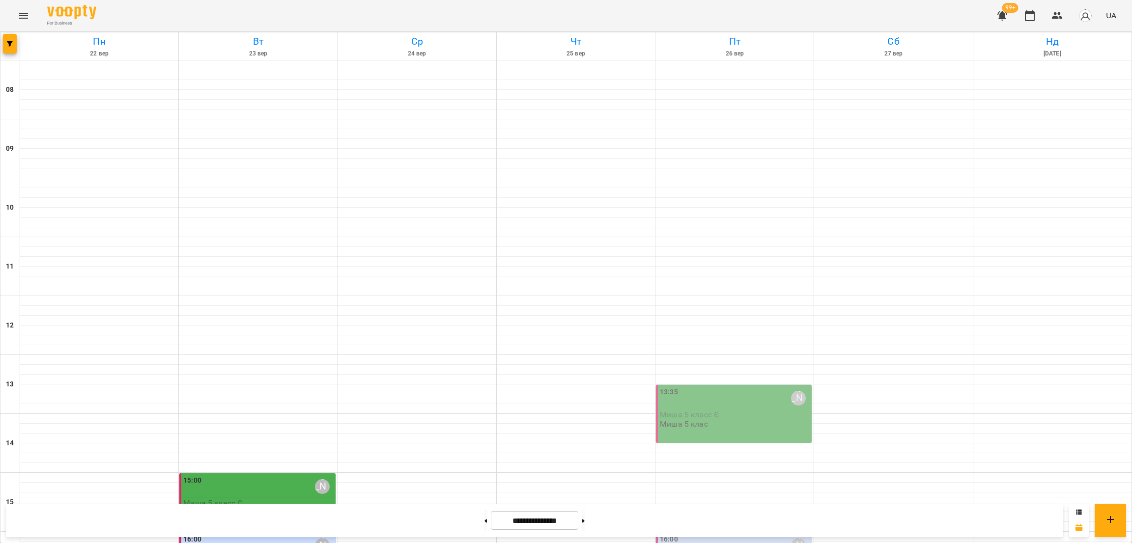
click at [228, 476] on div "15:00 [PERSON_NAME]" at bounding box center [258, 487] width 150 height 23
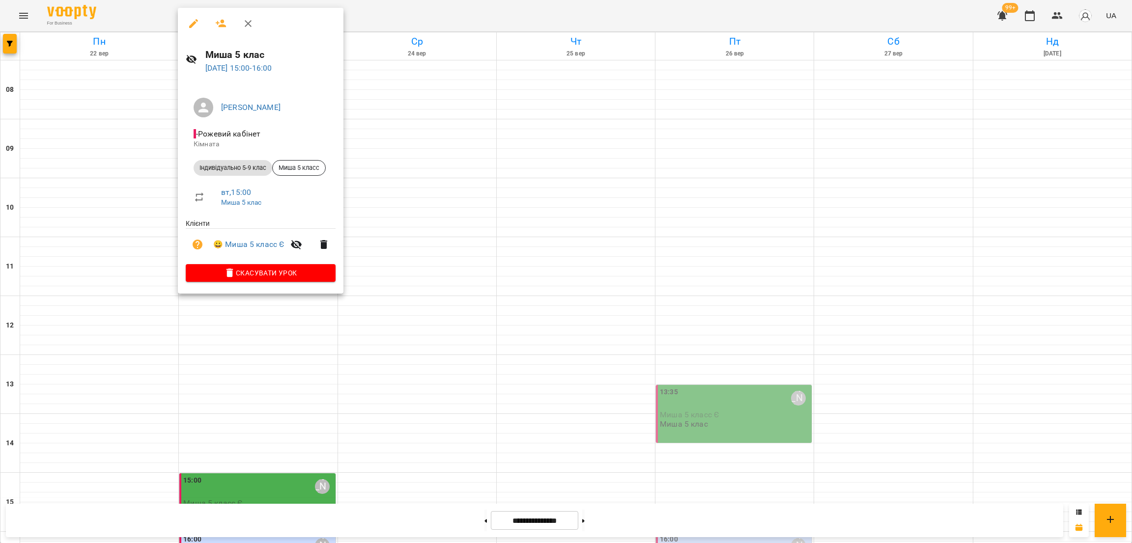
click at [420, 169] on div at bounding box center [566, 271] width 1132 height 543
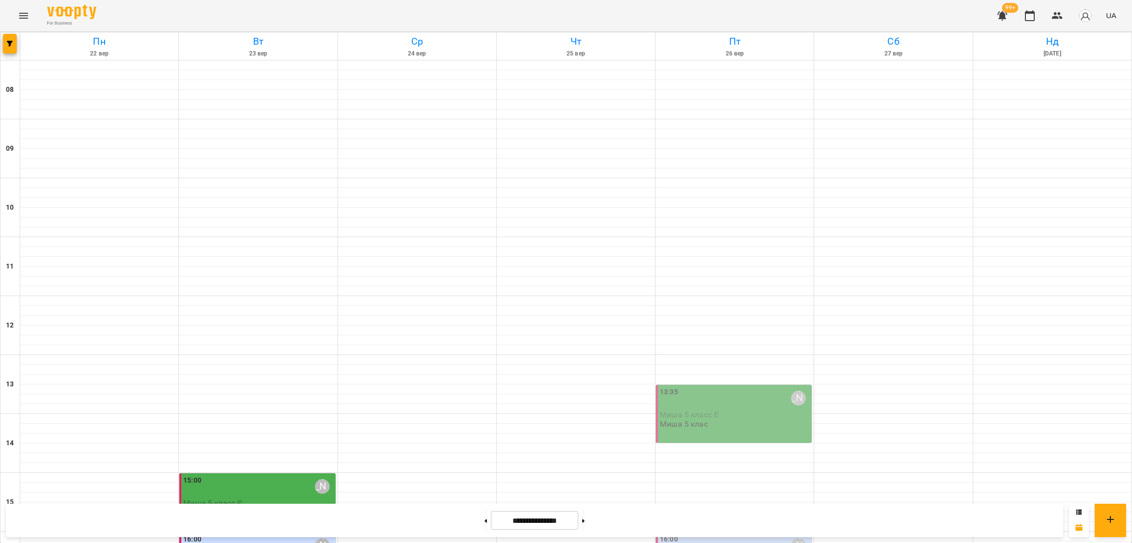
click at [210, 476] on div "15:00 [PERSON_NAME]" at bounding box center [258, 487] width 150 height 23
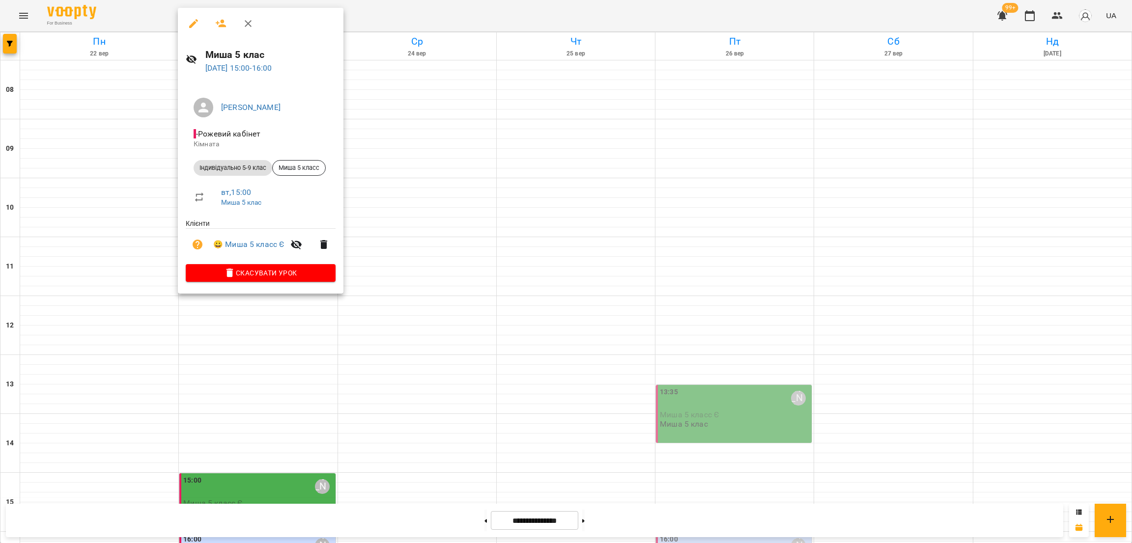
click at [148, 132] on div at bounding box center [566, 271] width 1132 height 543
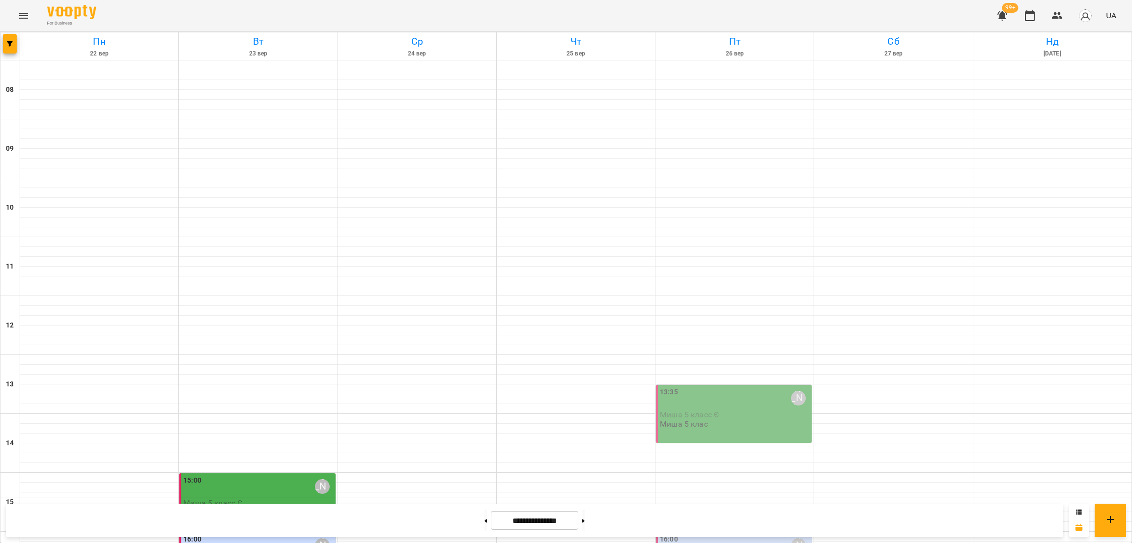
click at [246, 535] on div "16:00 [PERSON_NAME]" at bounding box center [258, 546] width 150 height 23
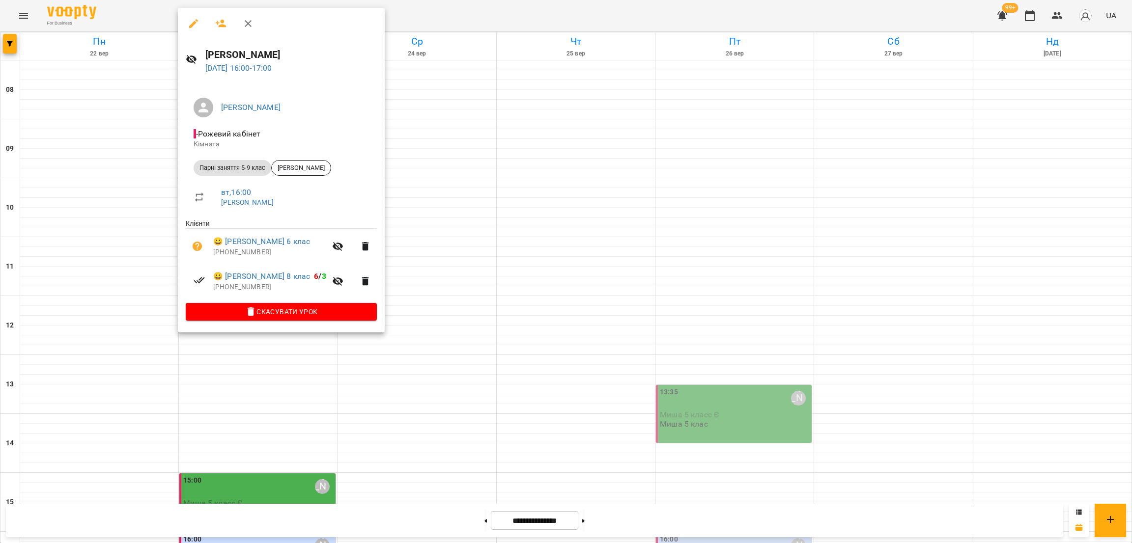
click at [568, 239] on div at bounding box center [566, 271] width 1132 height 543
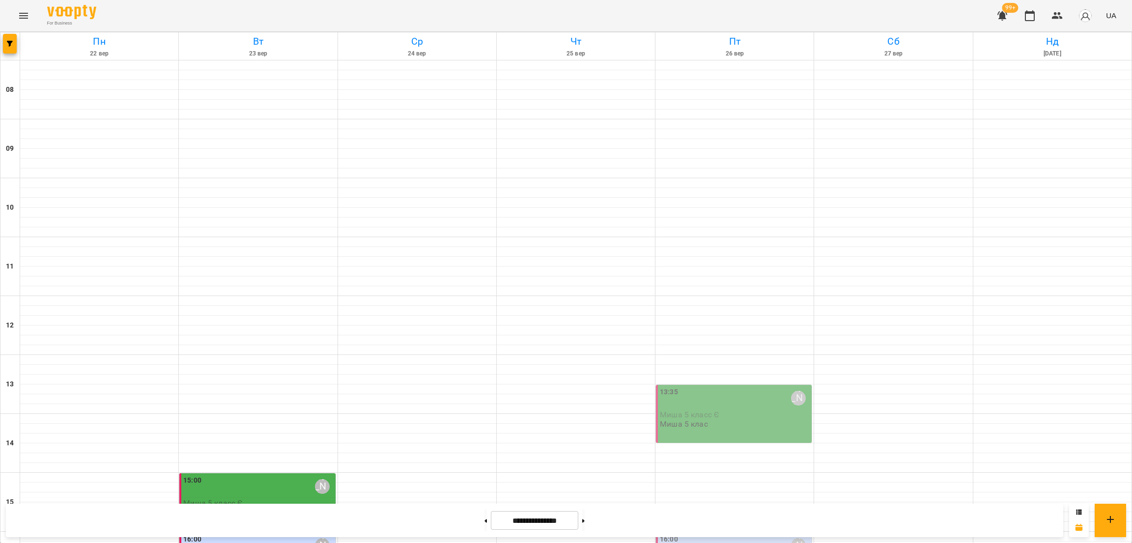
click at [24, 28] on div "For Business 99+ UA" at bounding box center [566, 15] width 1132 height 31
click at [19, 20] on icon "Menu" at bounding box center [24, 16] width 12 height 12
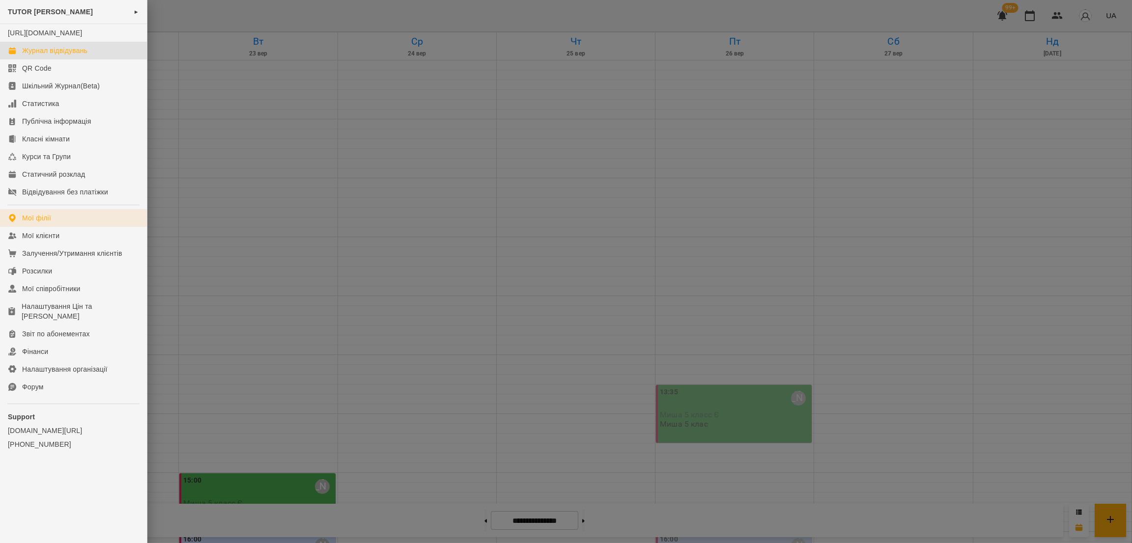
click at [58, 225] on link "Мої філії" at bounding box center [73, 218] width 147 height 18
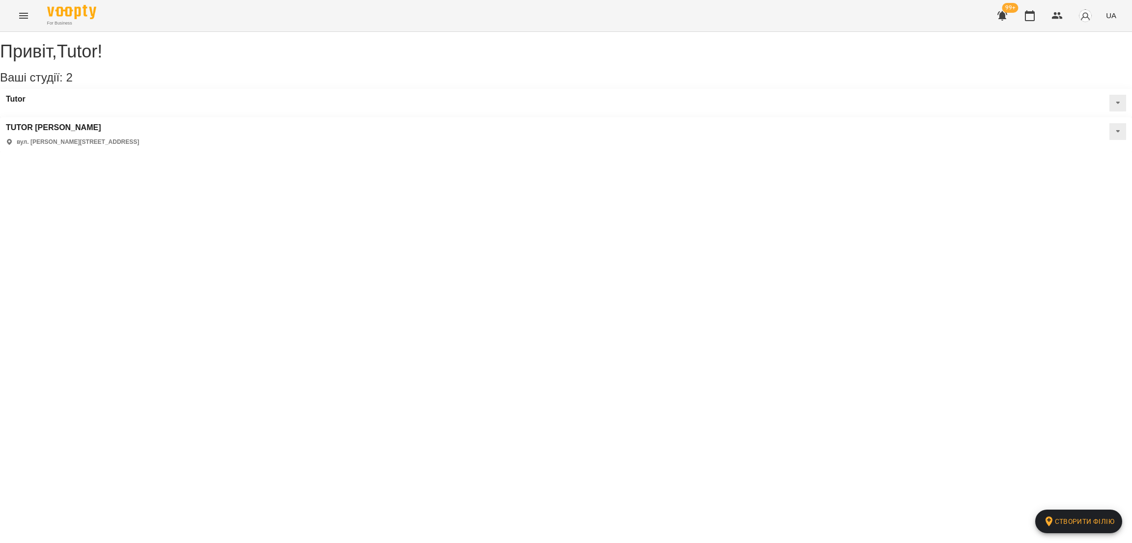
click at [1109, 110] on button at bounding box center [1117, 103] width 17 height 17
click at [1058, 154] on span "Статичний розклад" at bounding box center [1086, 150] width 57 height 8
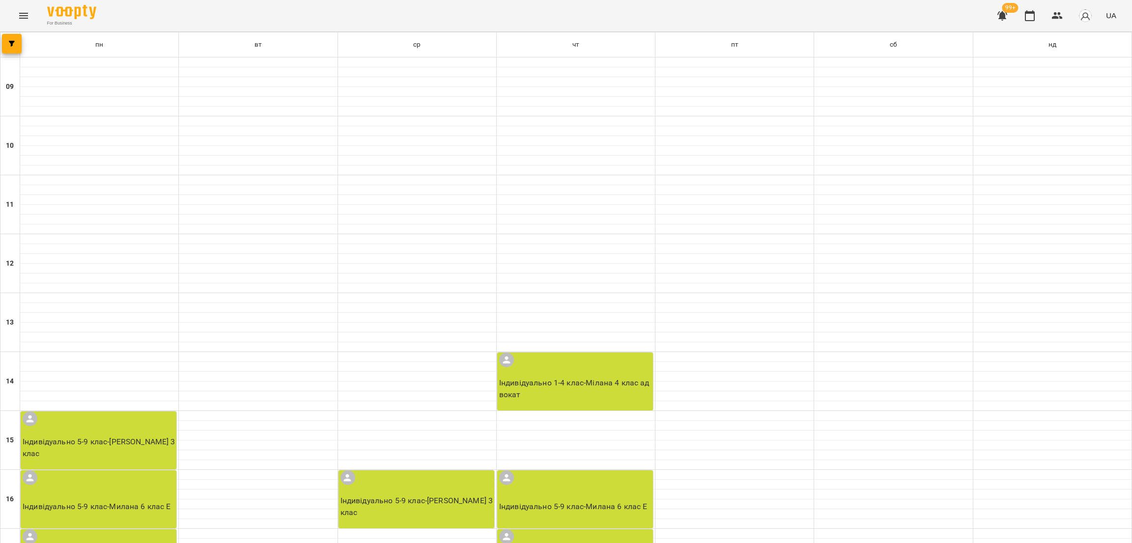
click at [16, 16] on button "Menu" at bounding box center [24, 16] width 24 height 24
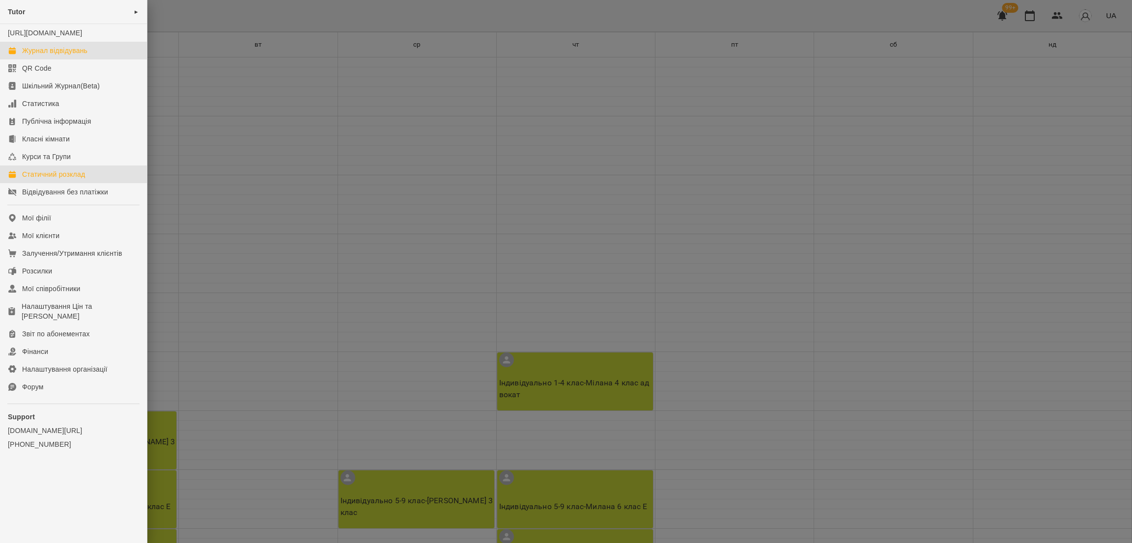
click at [50, 56] on div "Журнал відвідувань" at bounding box center [54, 51] width 65 height 10
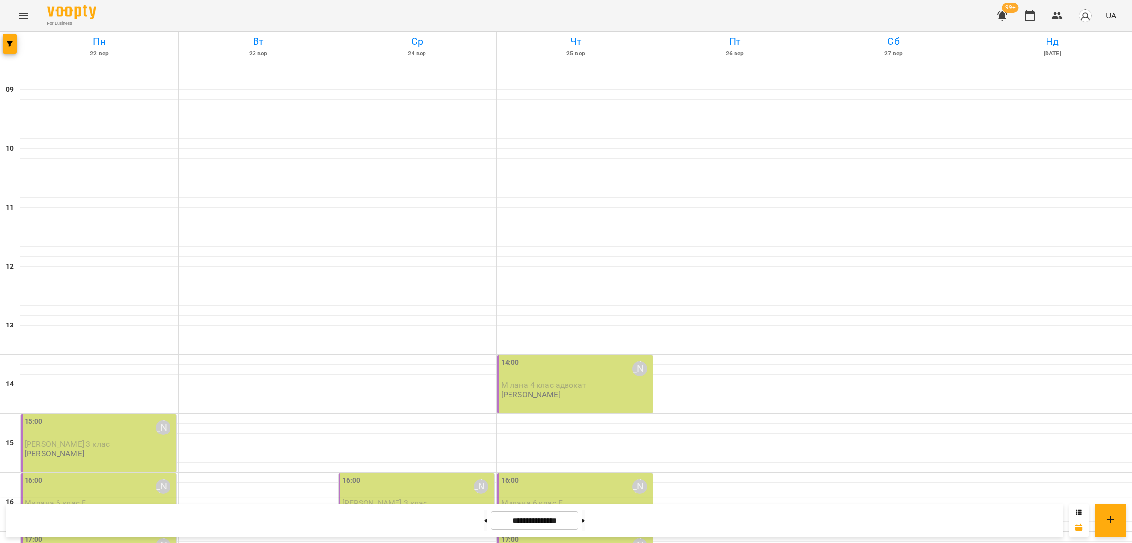
scroll to position [295, 0]
click at [85, 440] on span "[PERSON_NAME] 3 клас" at bounding box center [67, 444] width 85 height 9
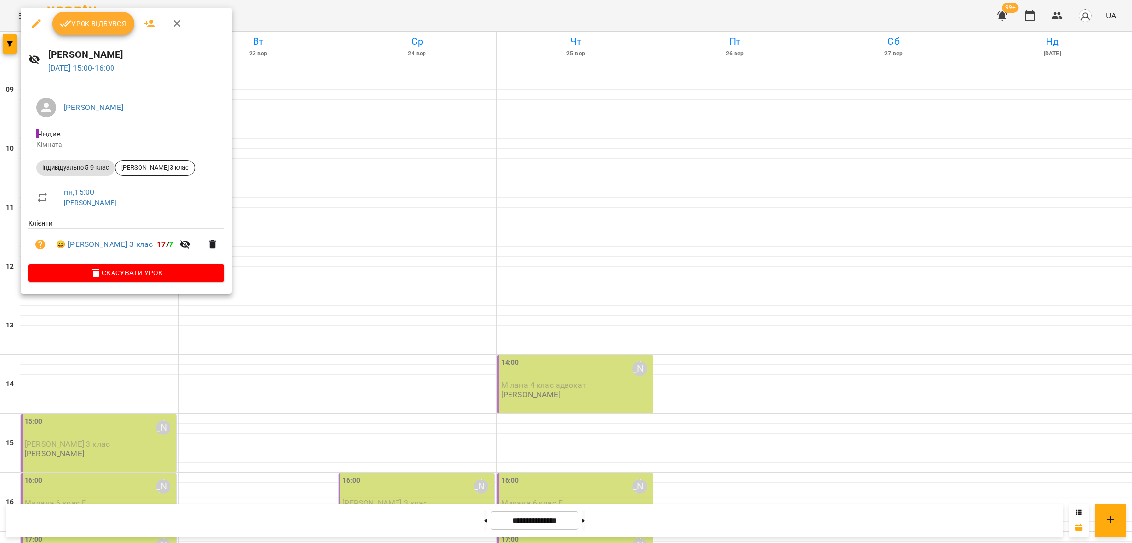
click at [80, 29] on button "Урок відбувся" at bounding box center [93, 24] width 83 height 24
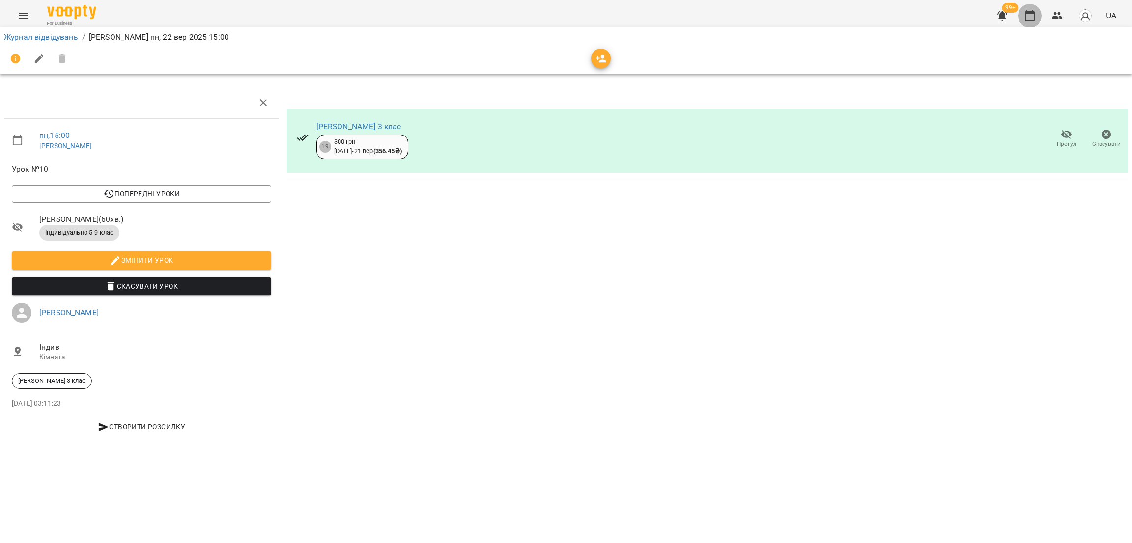
click at [1034, 18] on icon "button" at bounding box center [1030, 16] width 12 height 12
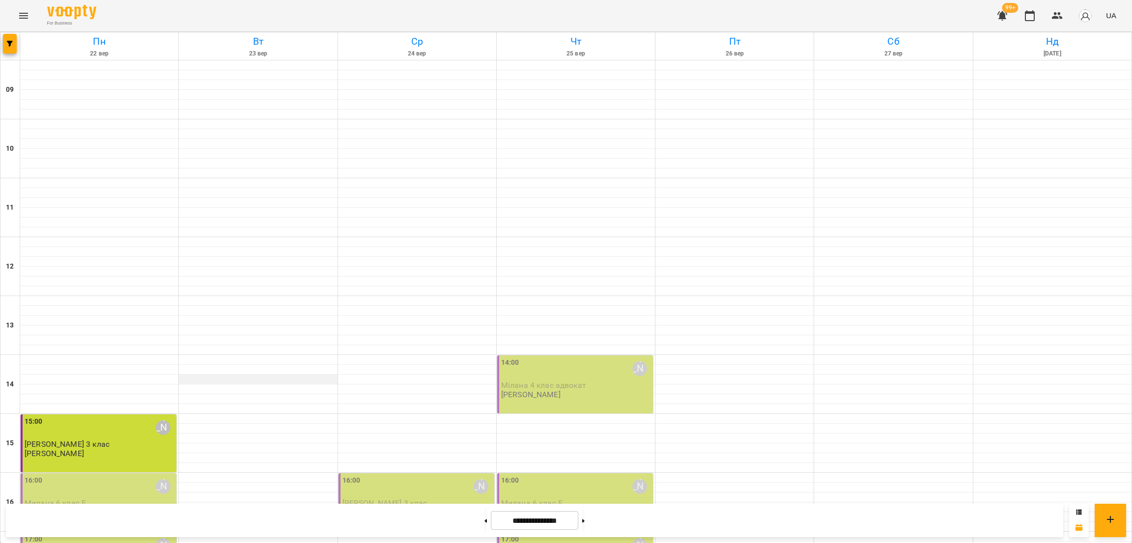
scroll to position [221, 0]
click at [16, 13] on button "Menu" at bounding box center [24, 16] width 24 height 24
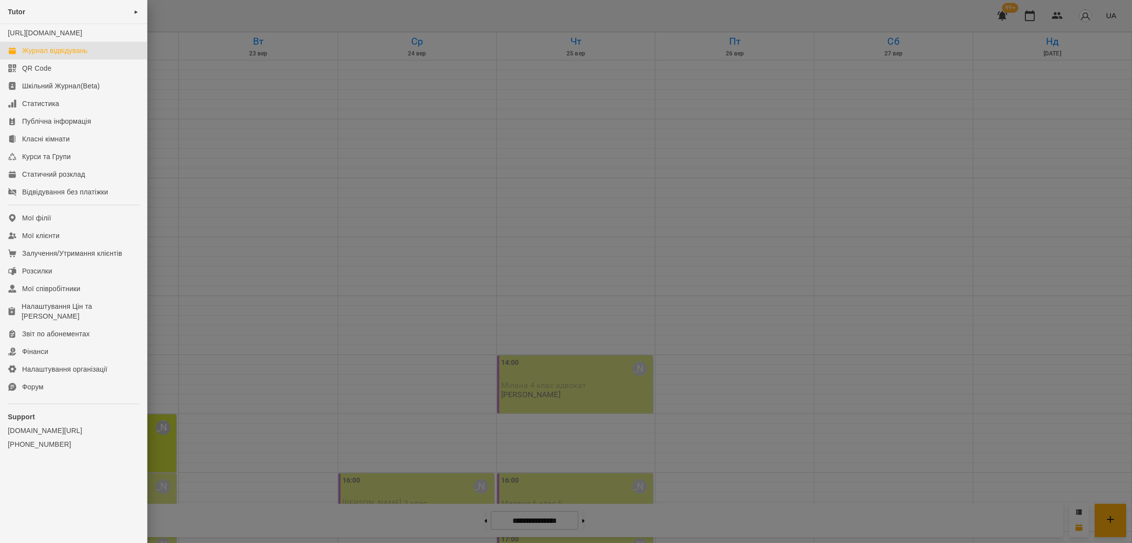
click at [223, 210] on div at bounding box center [566, 271] width 1132 height 543
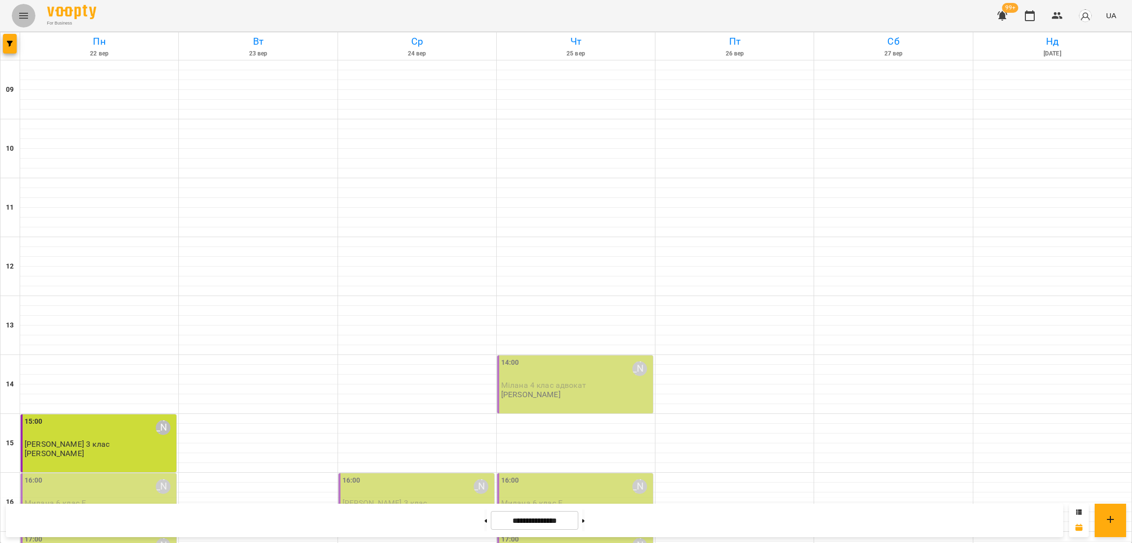
click at [16, 9] on button "Menu" at bounding box center [24, 16] width 24 height 24
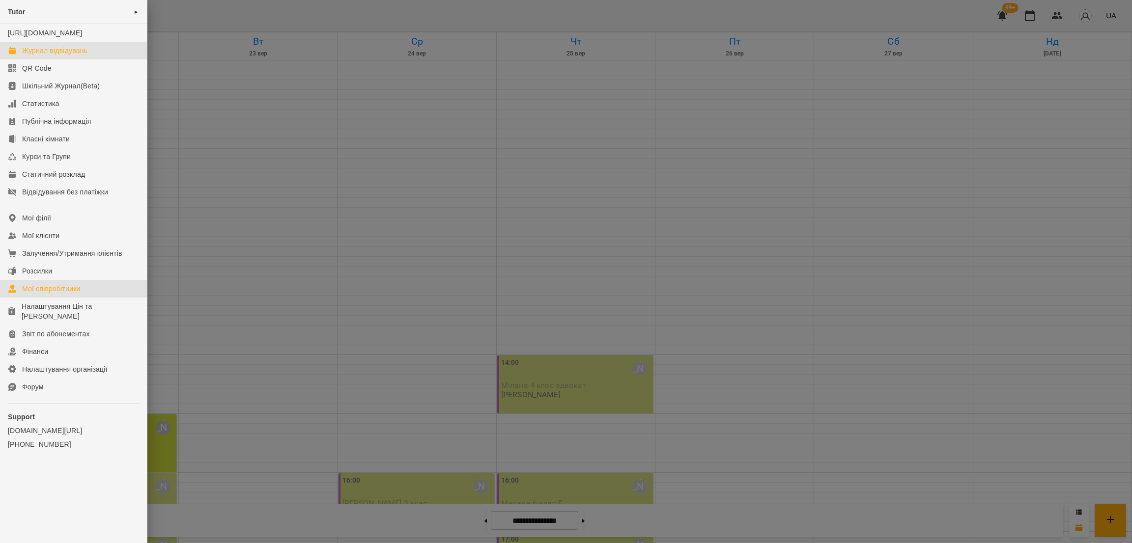
click at [84, 298] on link "Мої співробітники" at bounding box center [73, 289] width 147 height 18
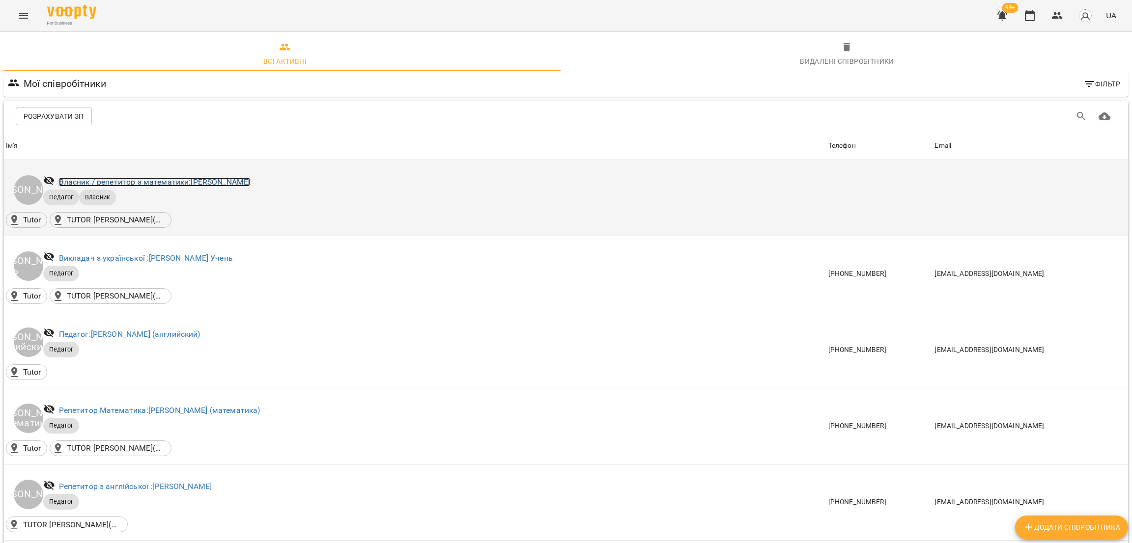
click at [190, 185] on link "Власник / репетитор з математики: [PERSON_NAME]" at bounding box center [155, 181] width 192 height 9
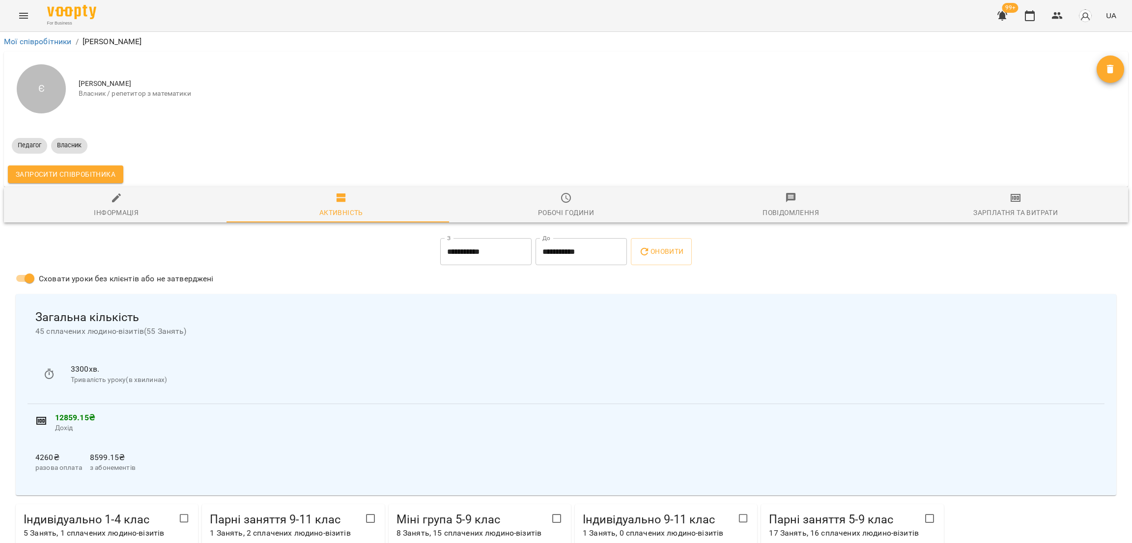
click at [1010, 199] on icon "button" at bounding box center [1016, 198] width 12 height 12
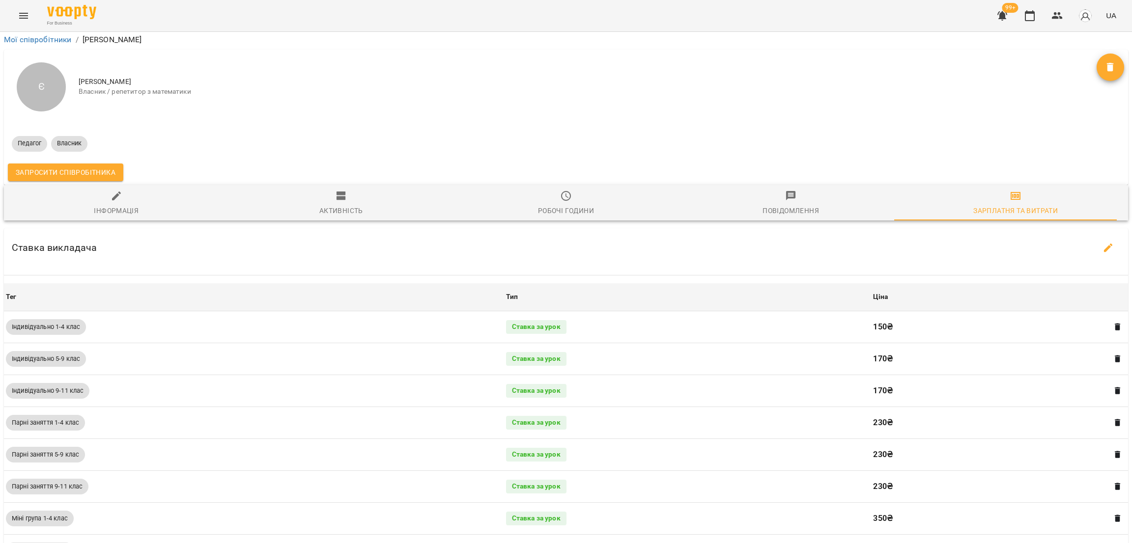
scroll to position [340, 0]
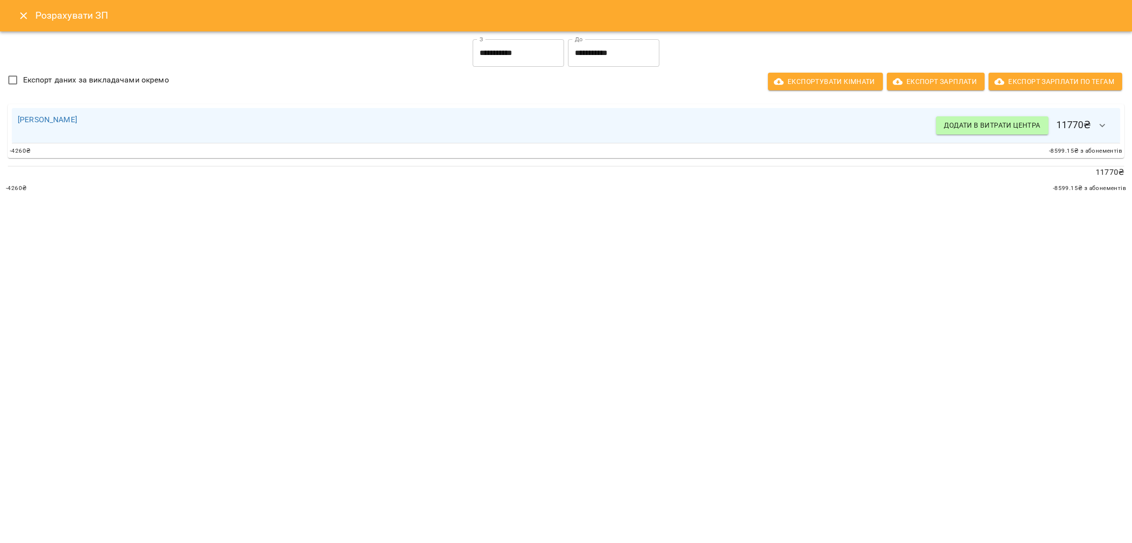
click at [514, 57] on input "**********" at bounding box center [518, 53] width 91 height 28
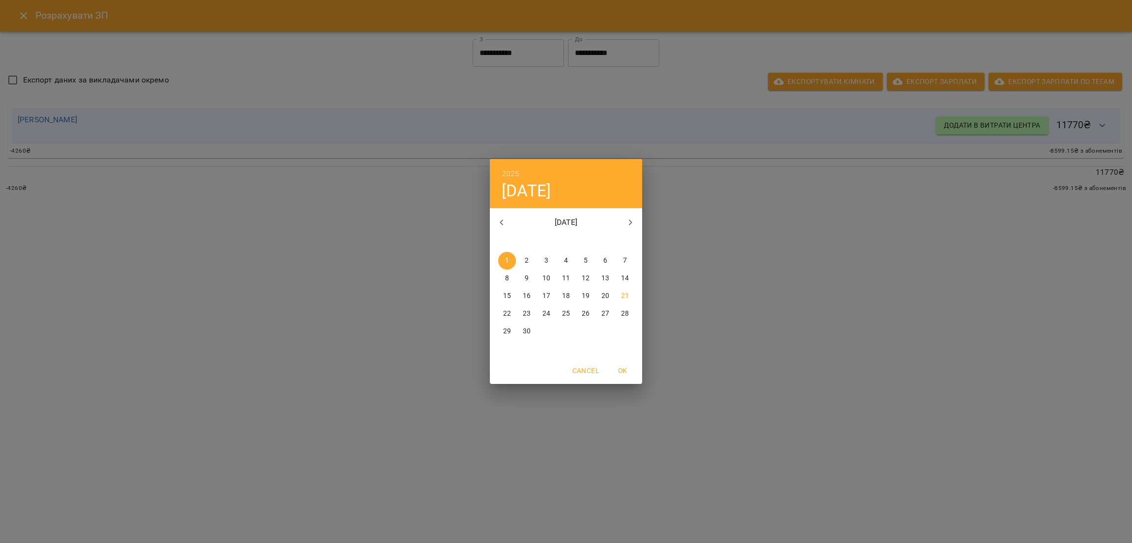
click at [506, 297] on p "15" at bounding box center [507, 296] width 8 height 10
type input "**********"
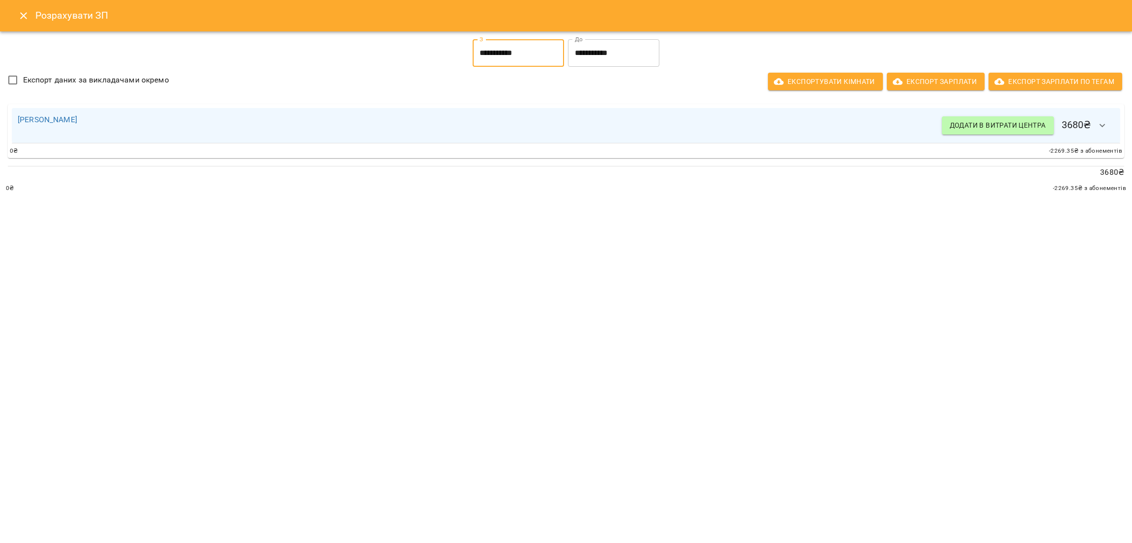
click at [1110, 128] on button "button" at bounding box center [1103, 126] width 24 height 24
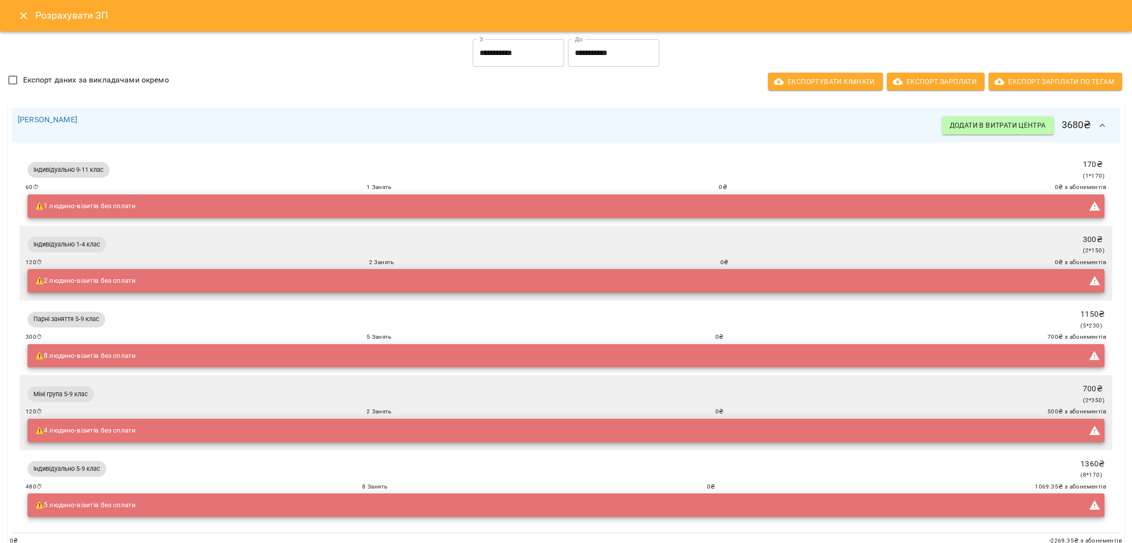
click at [1097, 127] on icon "button" at bounding box center [1103, 126] width 12 height 12
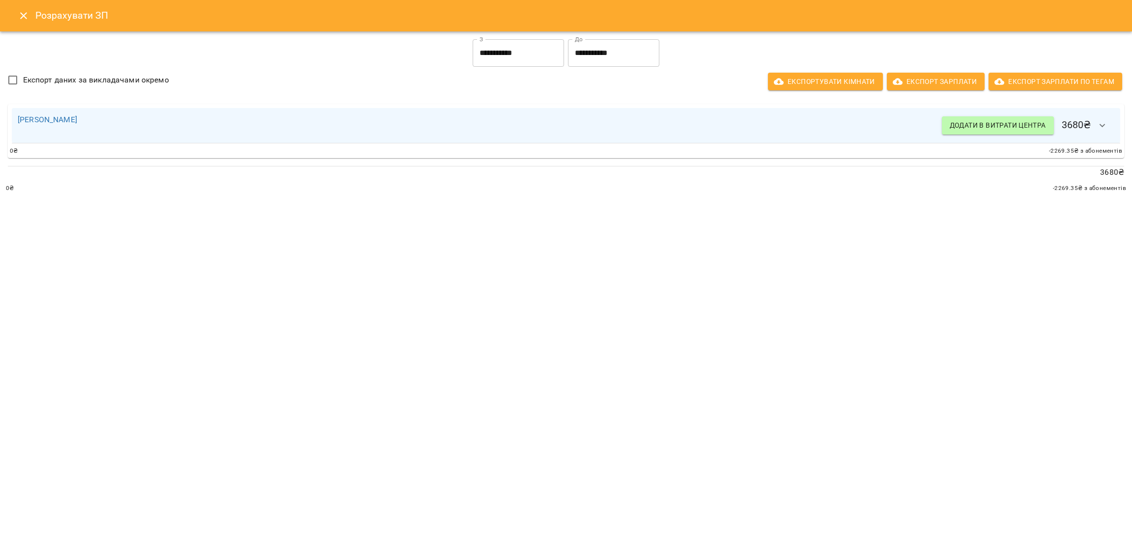
click at [1100, 131] on button "button" at bounding box center [1103, 126] width 24 height 24
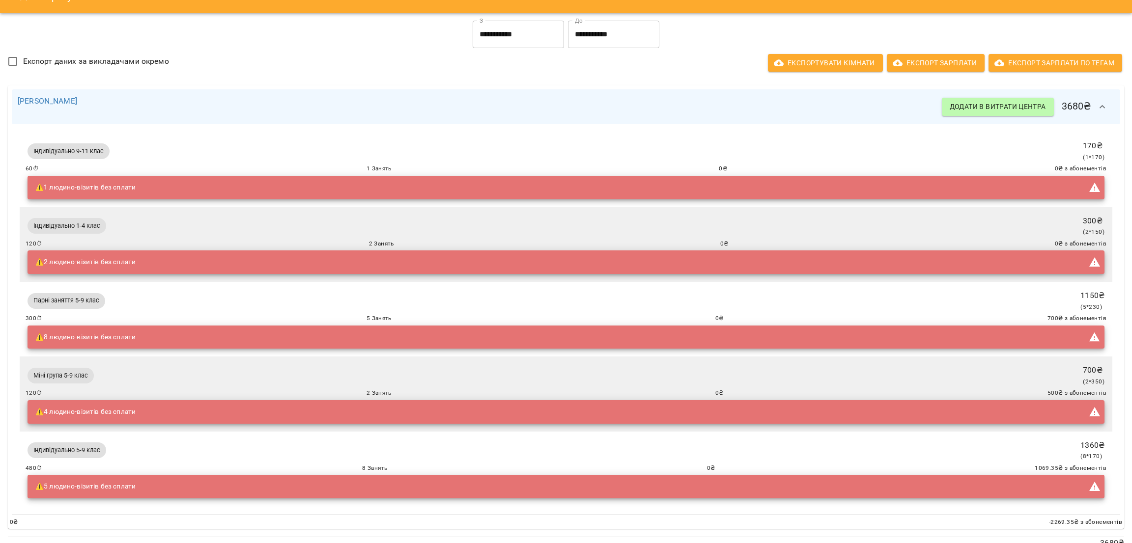
scroll to position [0, 0]
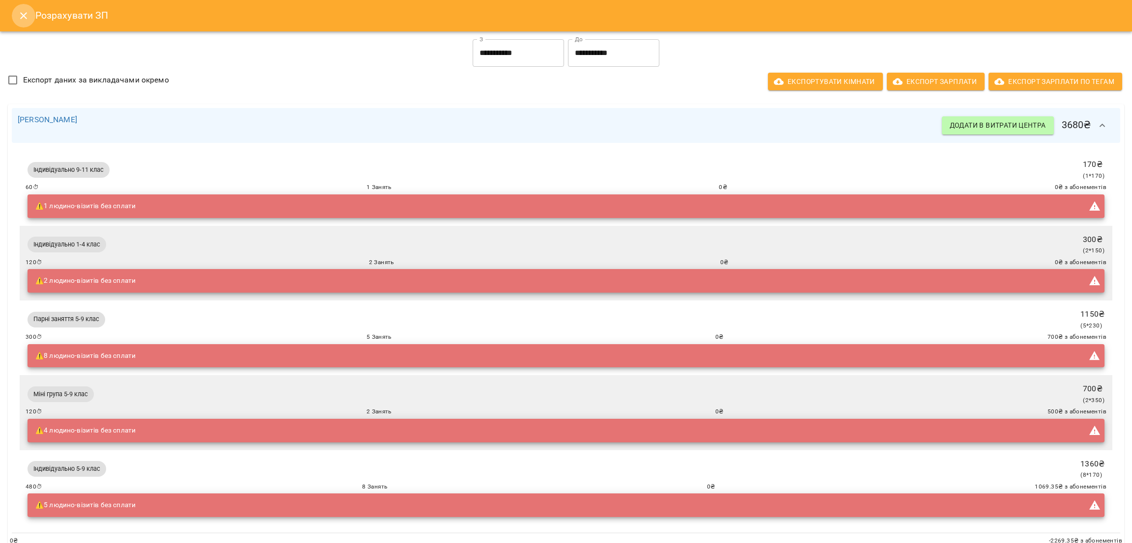
click at [20, 18] on icon "Close" at bounding box center [24, 16] width 12 height 12
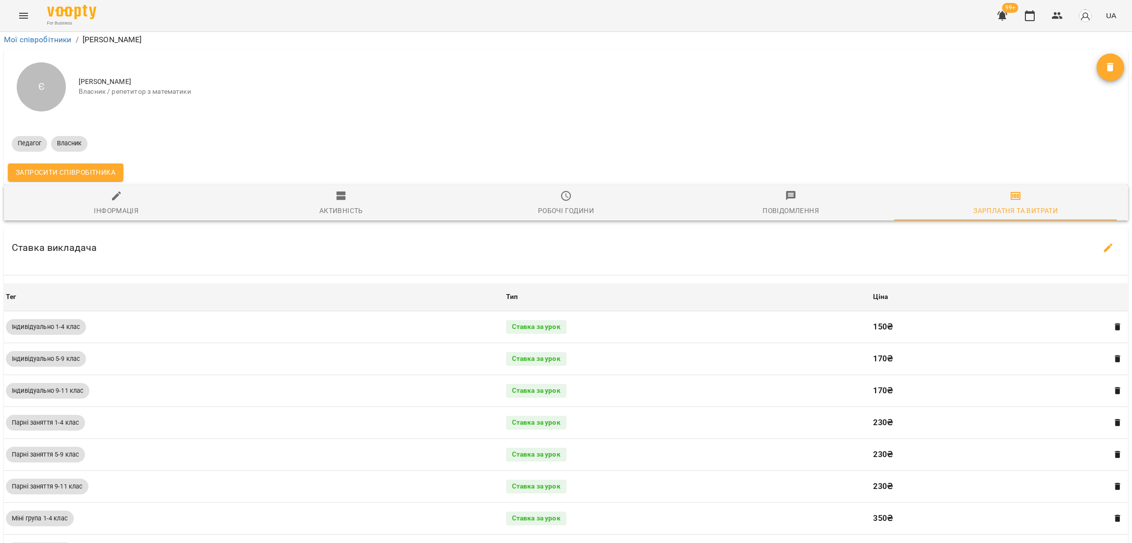
scroll to position [45, 0]
click at [24, 15] on icon "Menu" at bounding box center [24, 16] width 12 height 12
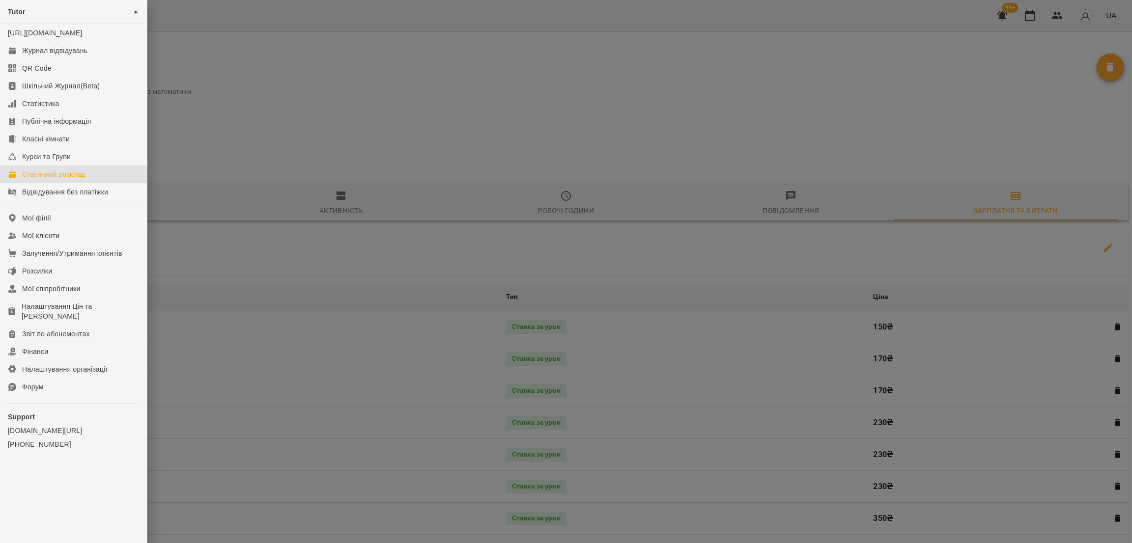
click at [44, 179] on div "Статичний розклад" at bounding box center [53, 175] width 63 height 10
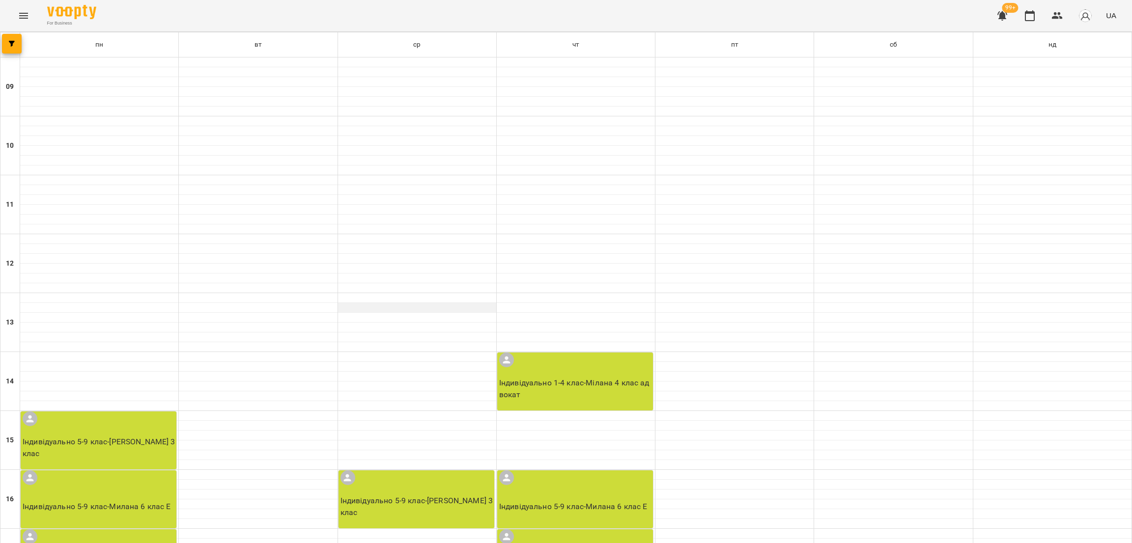
scroll to position [74, 0]
click at [20, 18] on icon "Menu" at bounding box center [23, 16] width 9 height 6
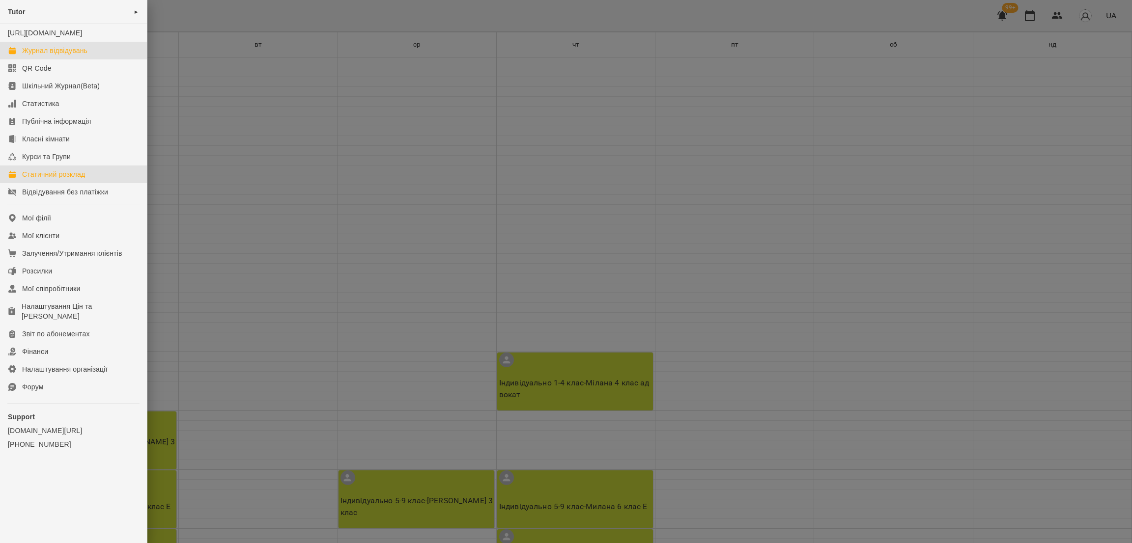
click at [57, 59] on link "Журнал відвідувань" at bounding box center [73, 51] width 147 height 18
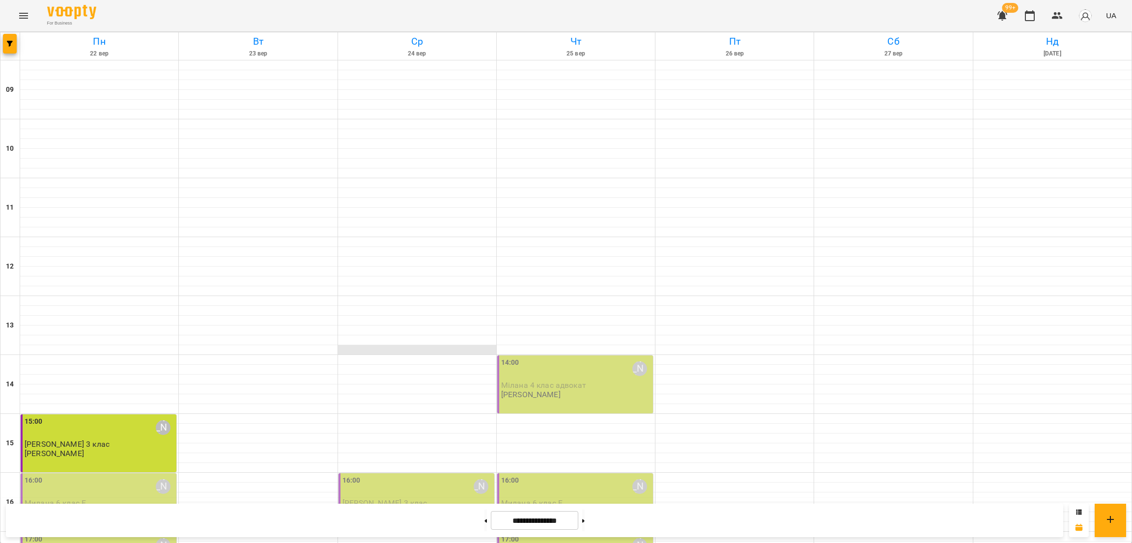
scroll to position [147, 0]
click at [90, 476] on div "16:00 [PERSON_NAME]" at bounding box center [100, 487] width 150 height 23
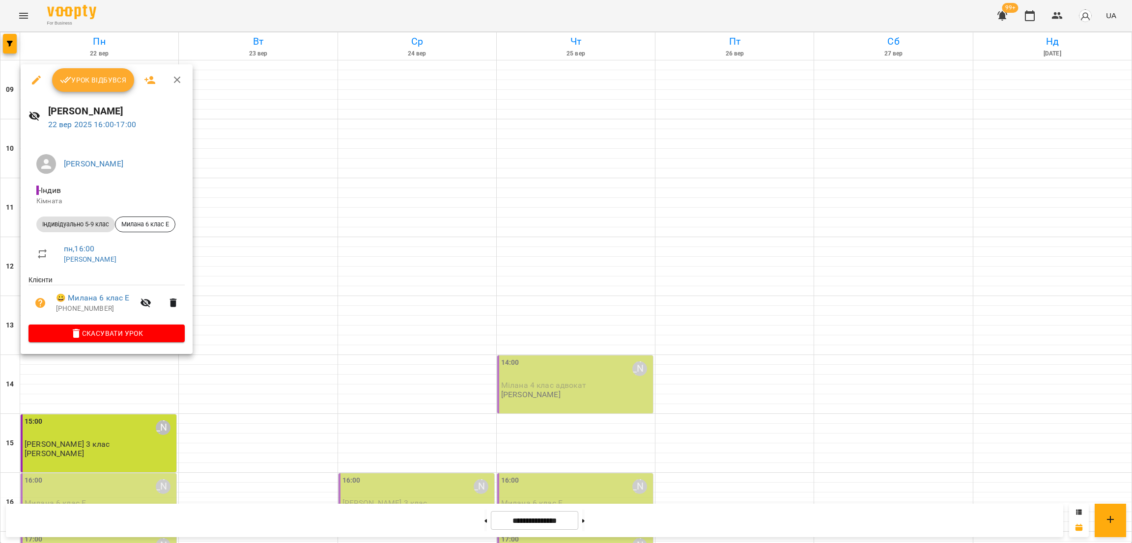
click at [385, 140] on div at bounding box center [566, 271] width 1132 height 543
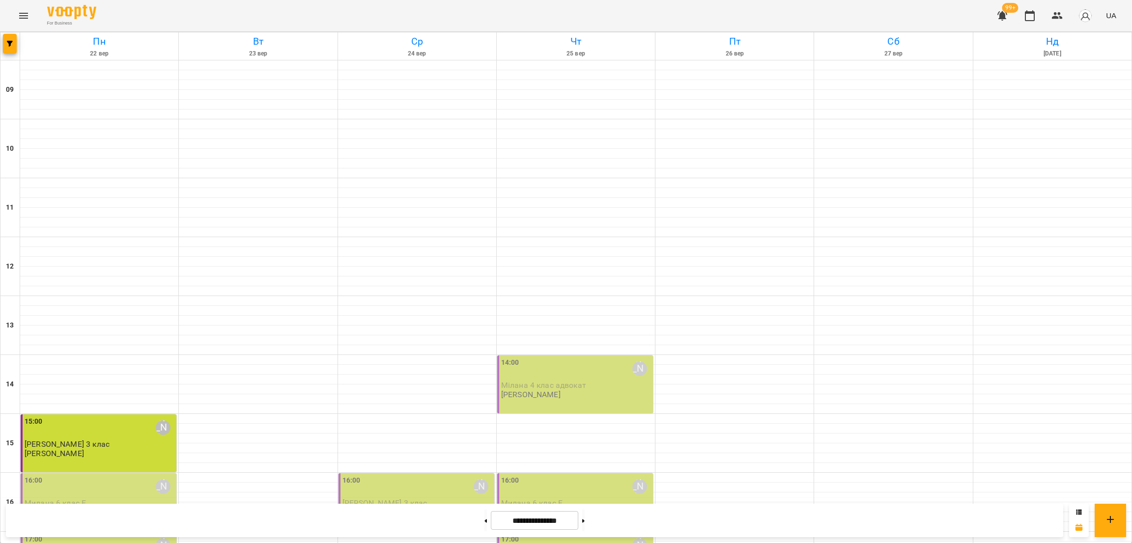
click at [49, 509] on p "[PERSON_NAME]" at bounding box center [54, 513] width 59 height 8
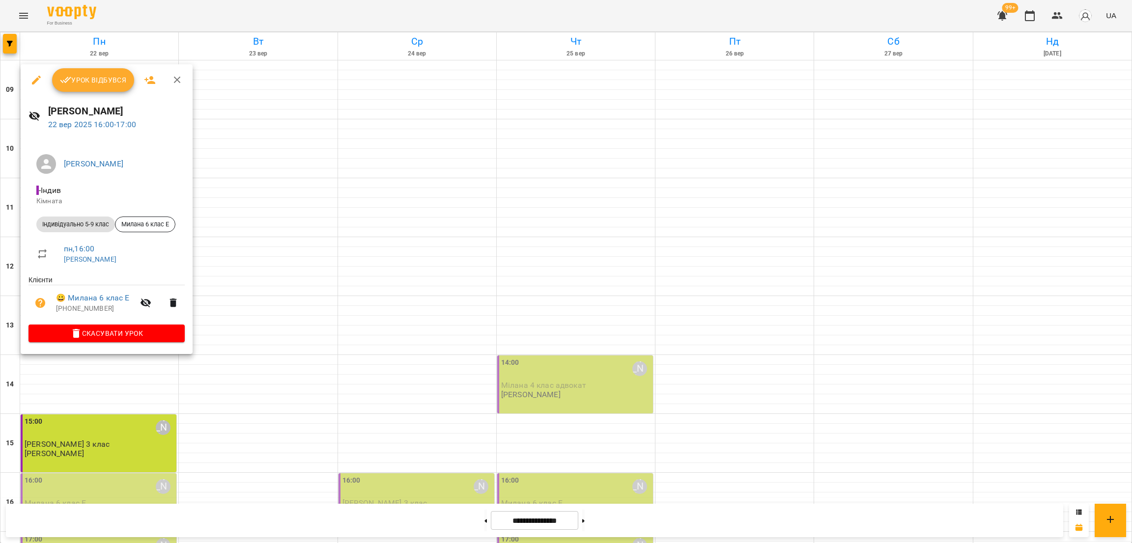
click at [417, 349] on div at bounding box center [566, 271] width 1132 height 543
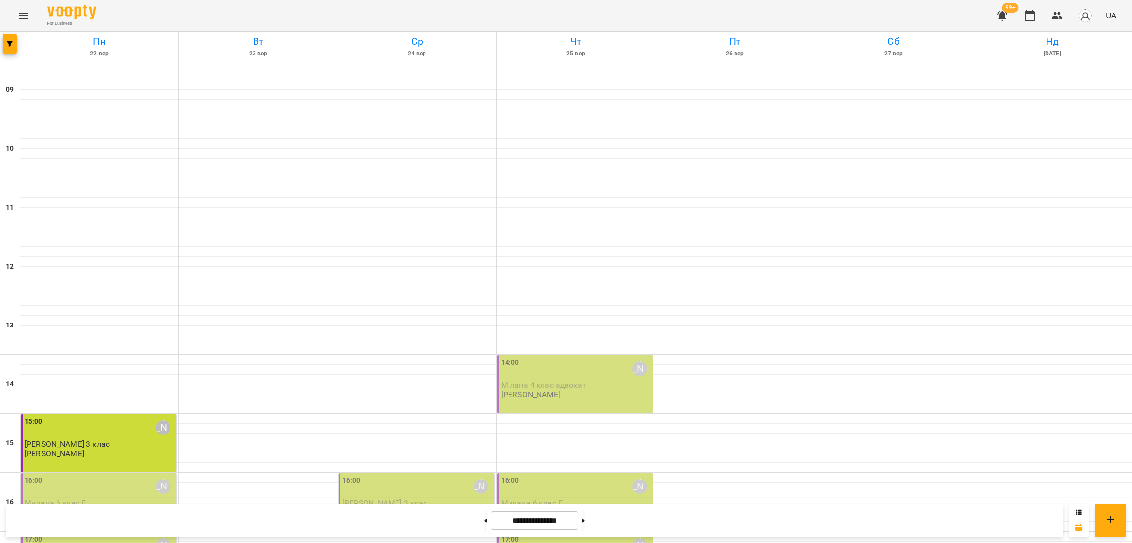
click at [65, 509] on p "[PERSON_NAME]" at bounding box center [54, 513] width 59 height 8
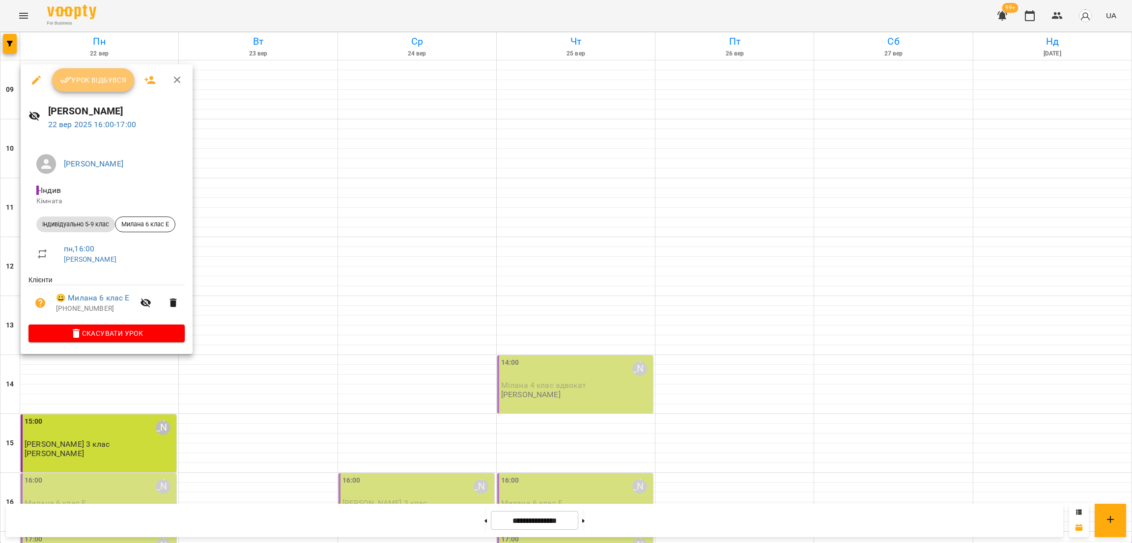
click at [105, 84] on span "Урок відбувся" at bounding box center [93, 80] width 67 height 12
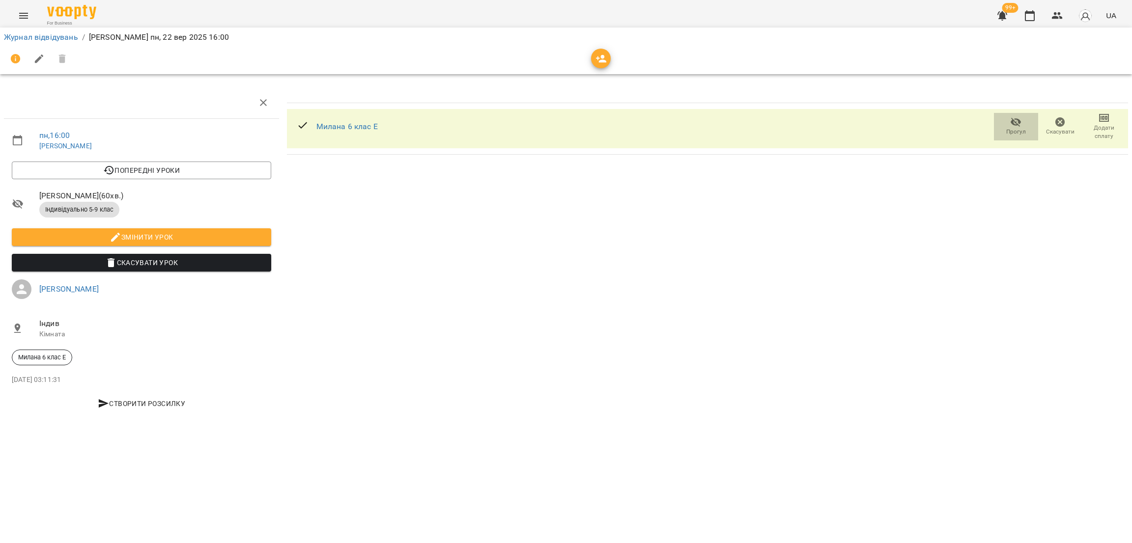
click at [1018, 123] on icon "button" at bounding box center [1016, 122] width 12 height 12
click at [1016, 120] on icon "button" at bounding box center [1016, 122] width 12 height 12
click at [1021, 14] on button "button" at bounding box center [1030, 16] width 24 height 24
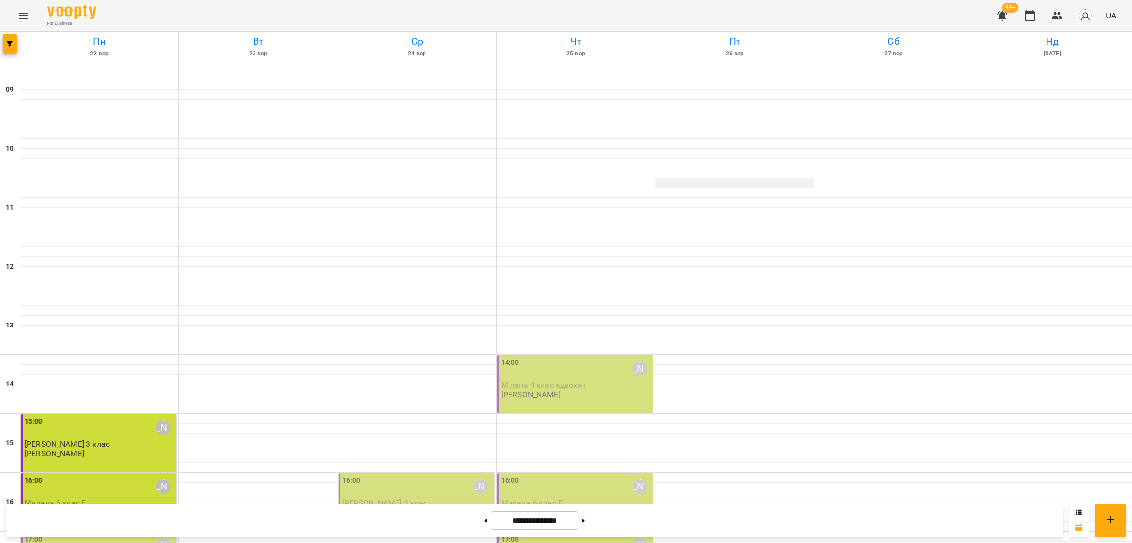
click at [733, 181] on div at bounding box center [734, 183] width 158 height 10
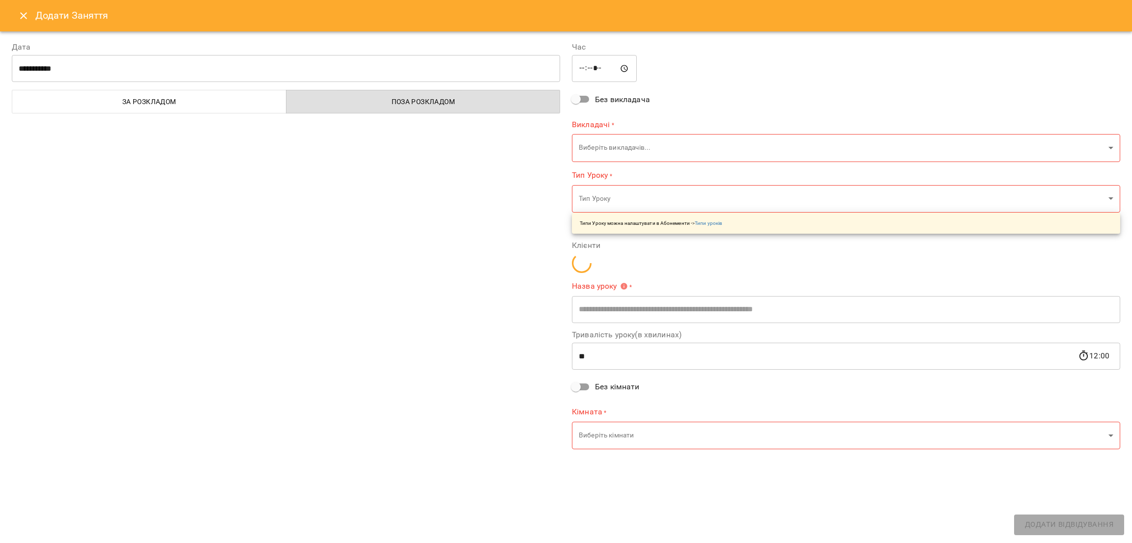
type input "**********"
click at [642, 151] on body "**********" at bounding box center [566, 465] width 1132 height 930
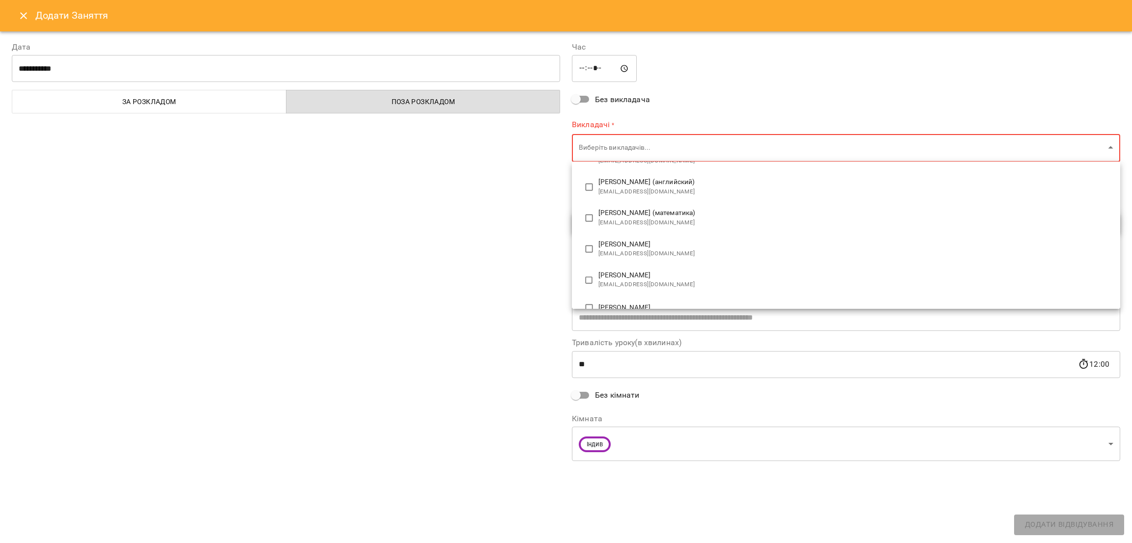
scroll to position [74, 0]
click at [473, 213] on div at bounding box center [566, 271] width 1132 height 543
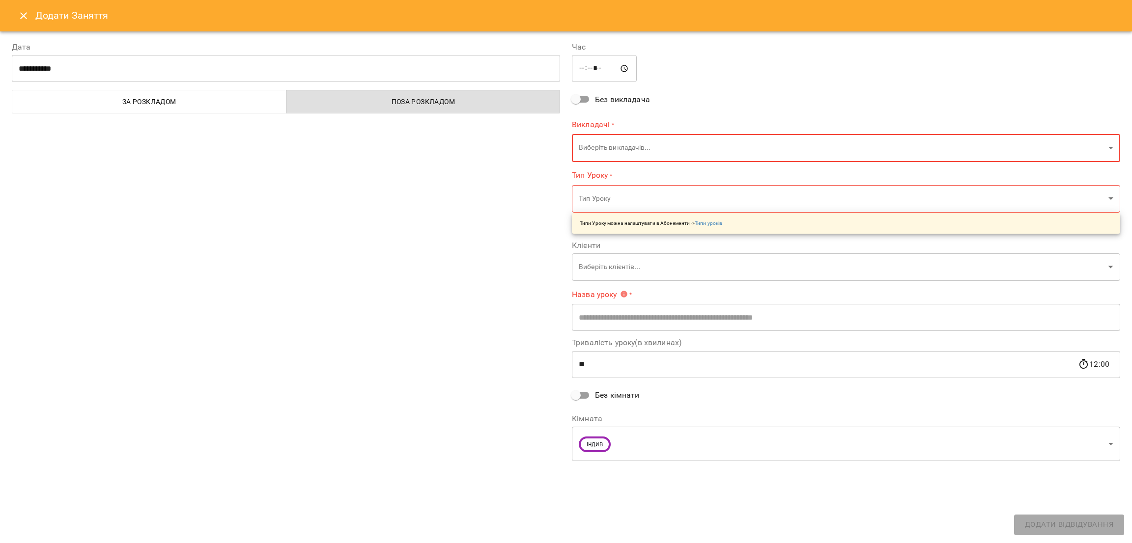
click at [26, 16] on icon "Close" at bounding box center [24, 16] width 12 height 12
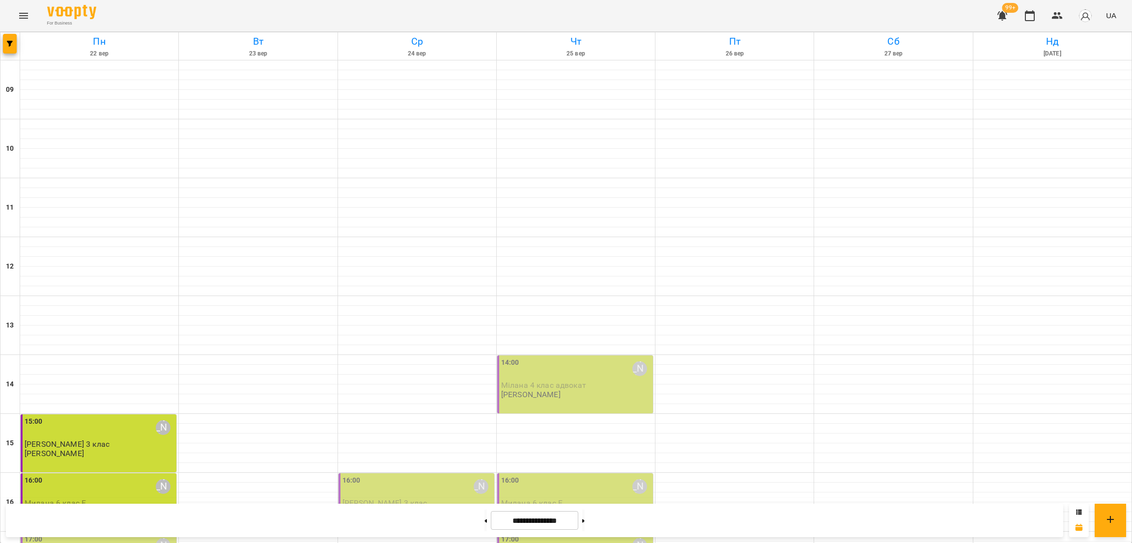
scroll to position [387, 0]
